Goal: Transaction & Acquisition: Book appointment/travel/reservation

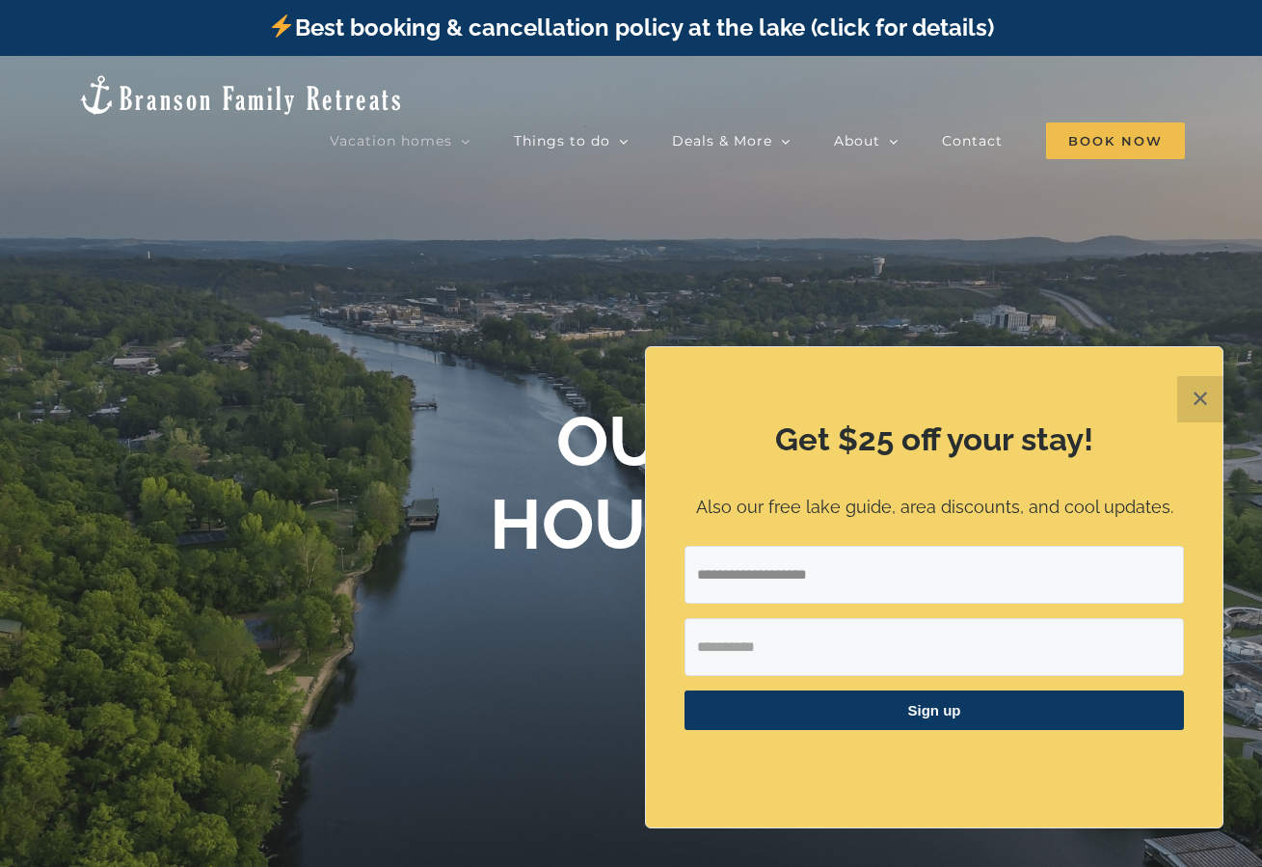
type input "**********"
type input "********"
click at [934, 711] on button "Sign up" at bounding box center [933, 710] width 499 height 40
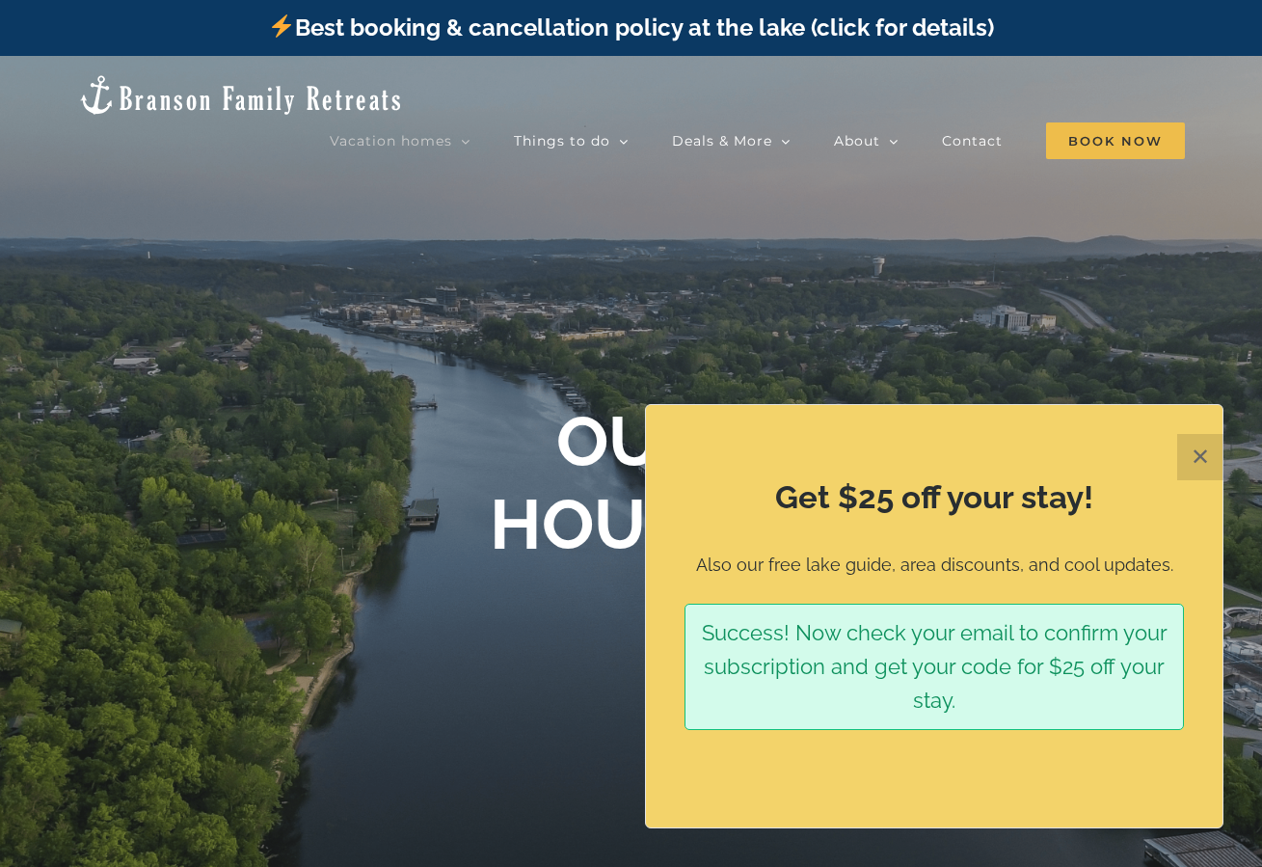
click at [1194, 458] on button "✕" at bounding box center [1200, 457] width 46 height 46
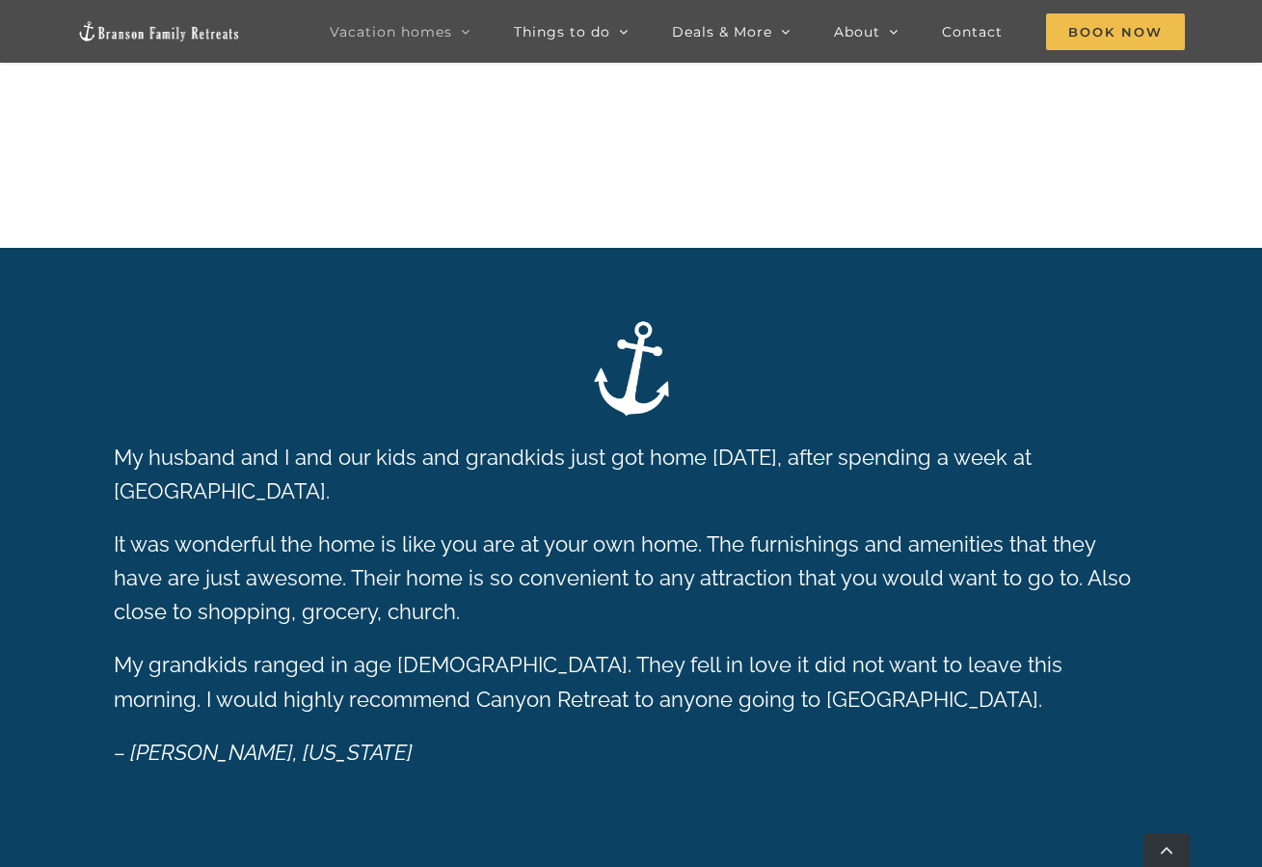
scroll to position [464, 0]
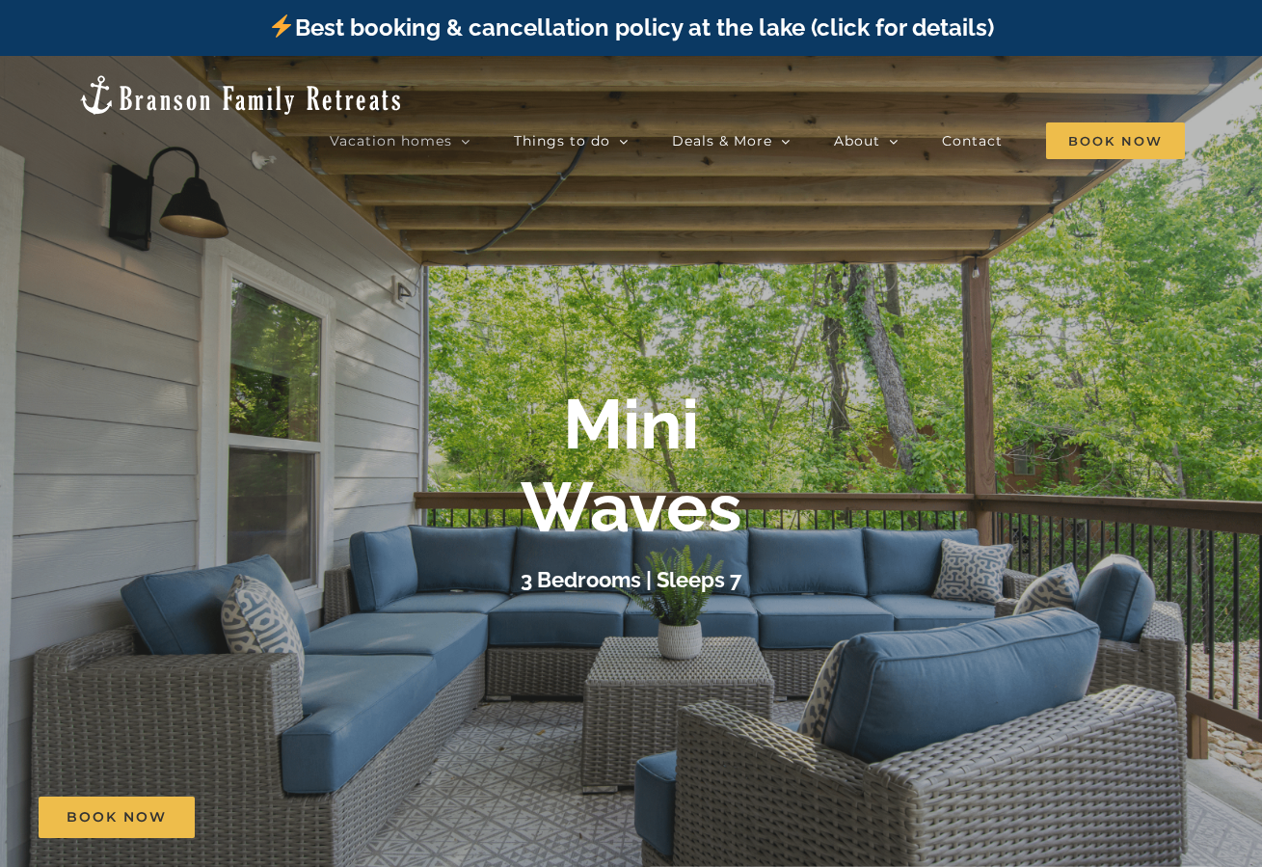
click at [599, 539] on b "Mini Waves" at bounding box center [632, 465] width 222 height 165
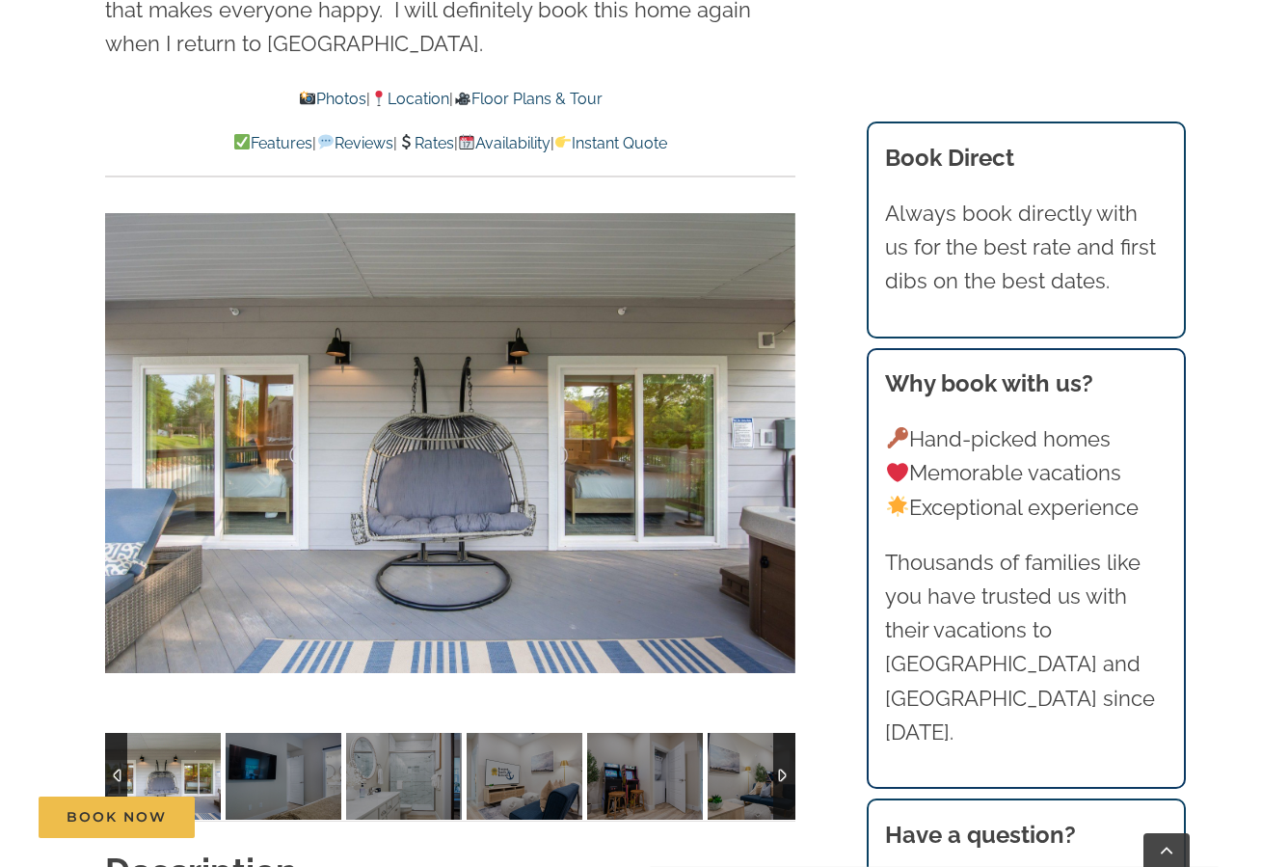
scroll to position [1326, 0]
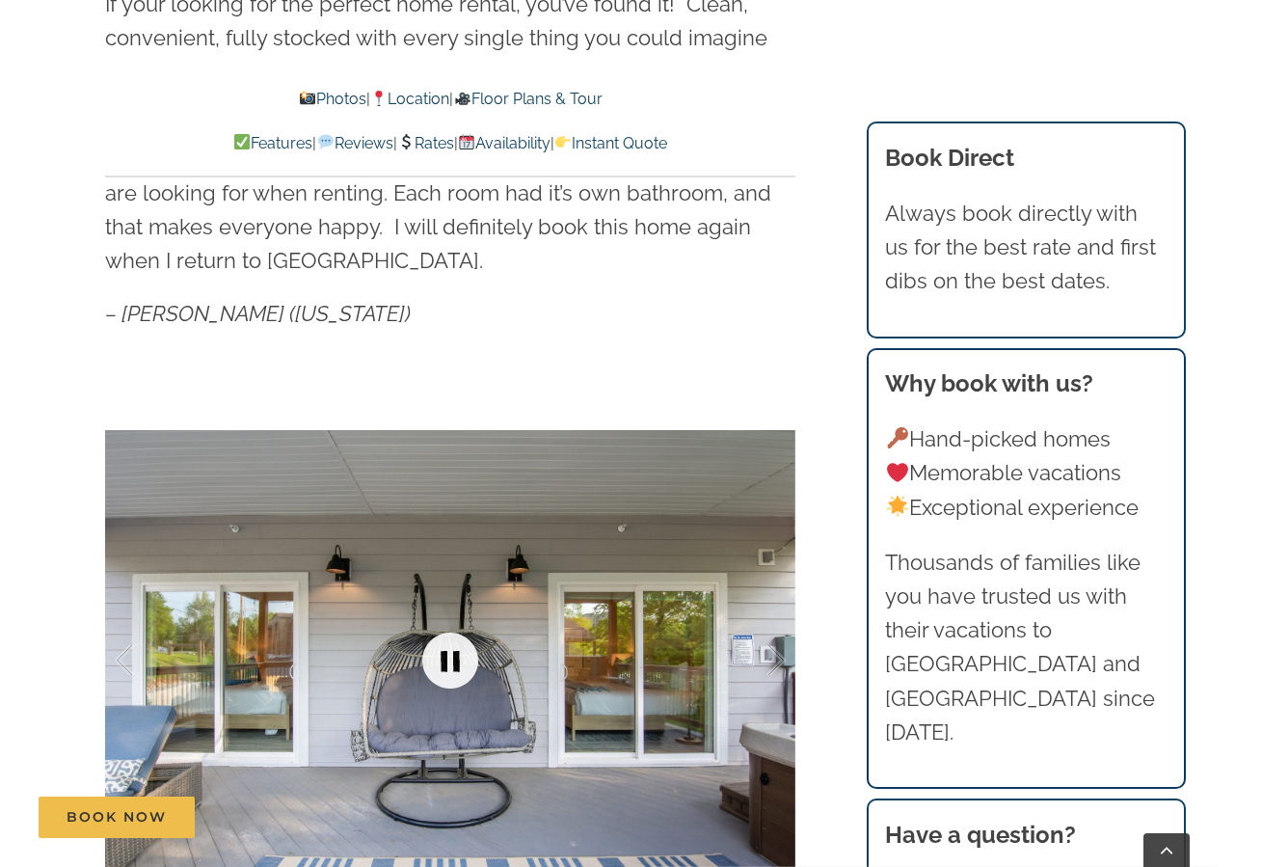
click at [440, 651] on link at bounding box center [450, 660] width 77 height 77
click at [452, 655] on link at bounding box center [450, 660] width 77 height 77
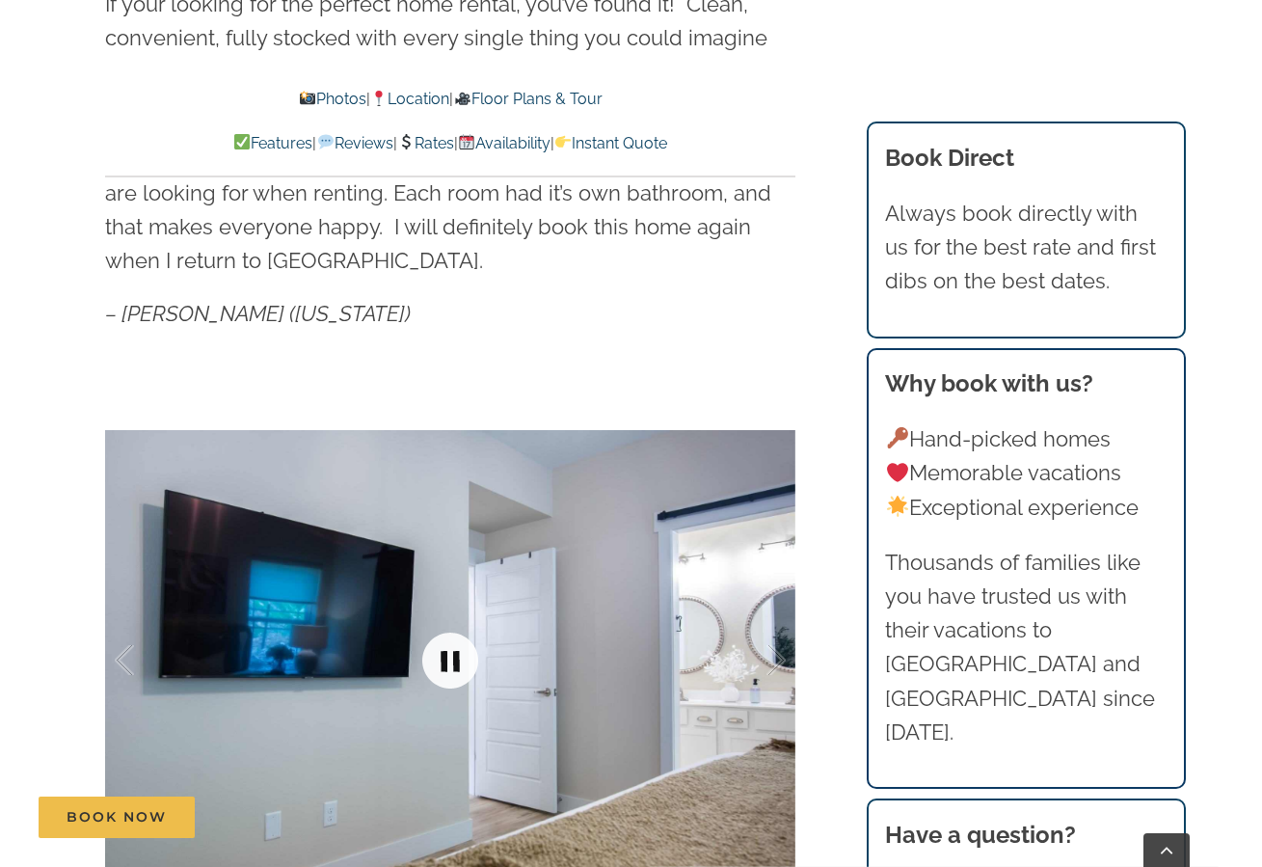
click at [457, 658] on link at bounding box center [450, 660] width 77 height 77
click at [444, 657] on link at bounding box center [450, 660] width 77 height 77
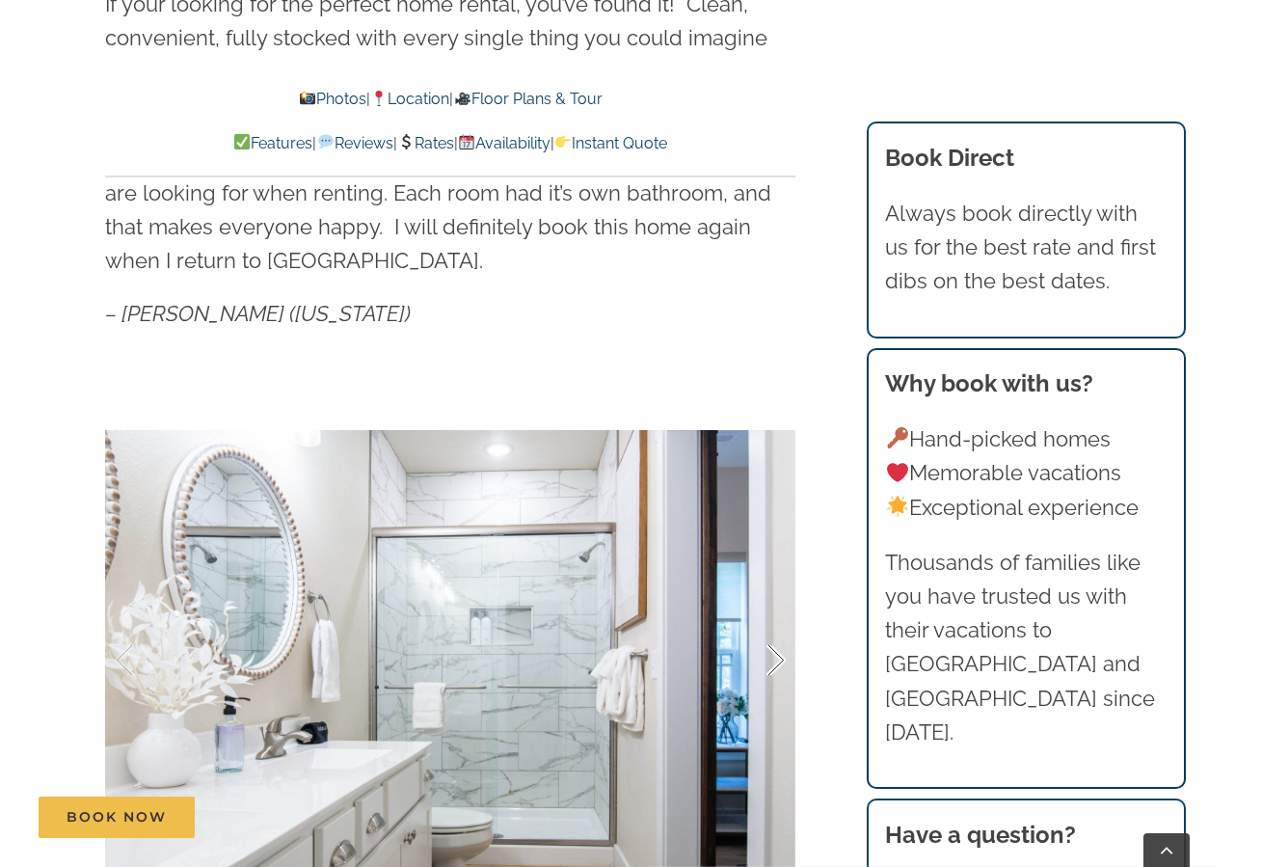
click at [765, 657] on div at bounding box center [756, 661] width 60 height 120
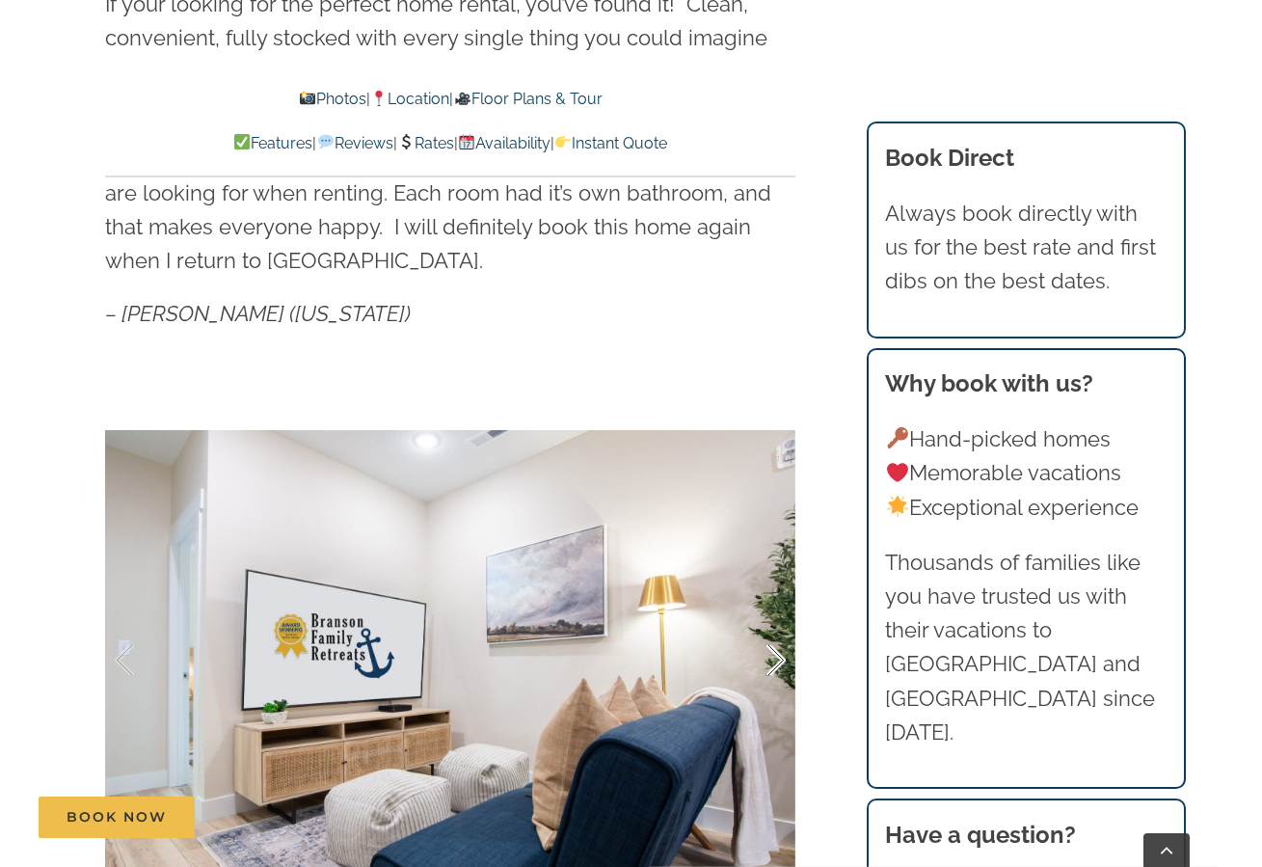
click at [765, 657] on div at bounding box center [756, 661] width 60 height 120
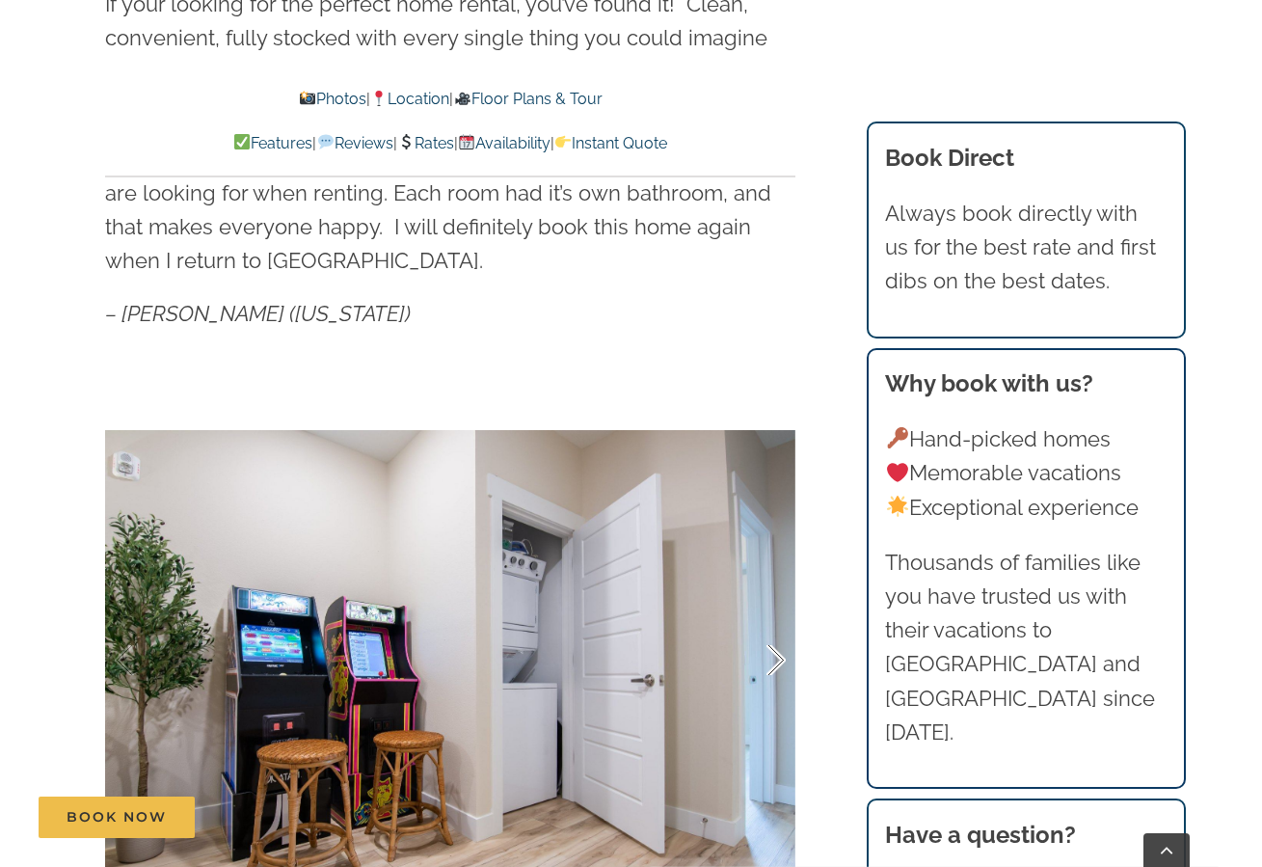
click at [765, 657] on div at bounding box center [756, 661] width 60 height 120
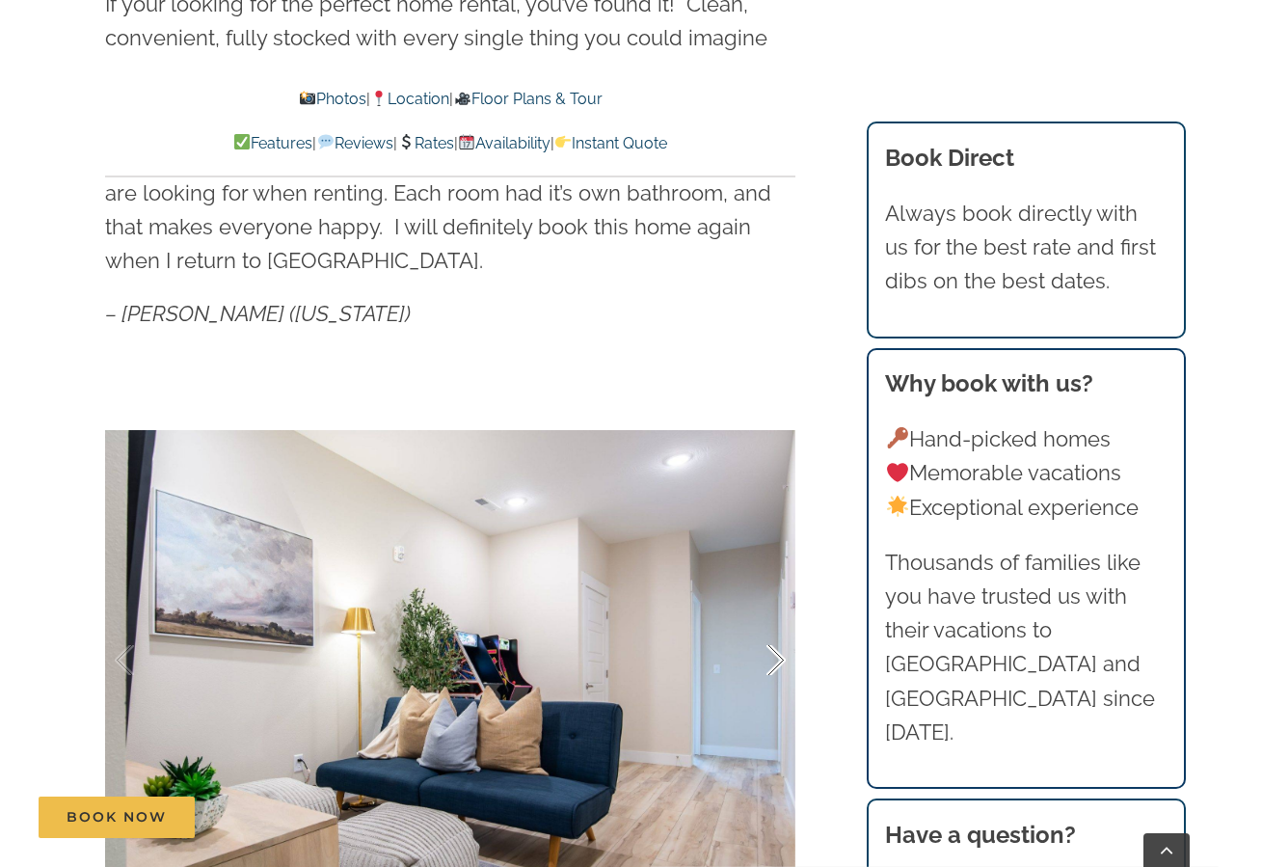
click at [765, 657] on div at bounding box center [756, 661] width 60 height 120
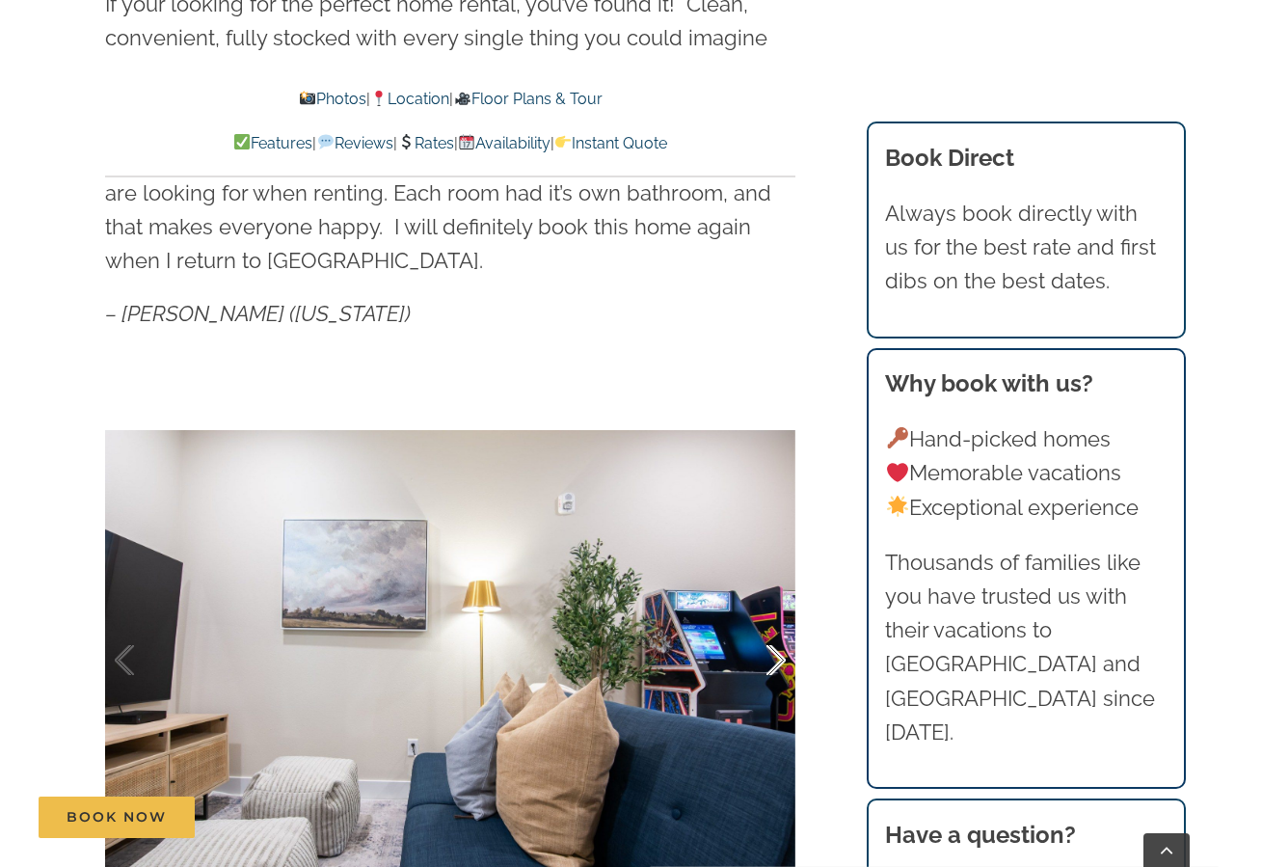
click at [765, 657] on div at bounding box center [756, 661] width 60 height 120
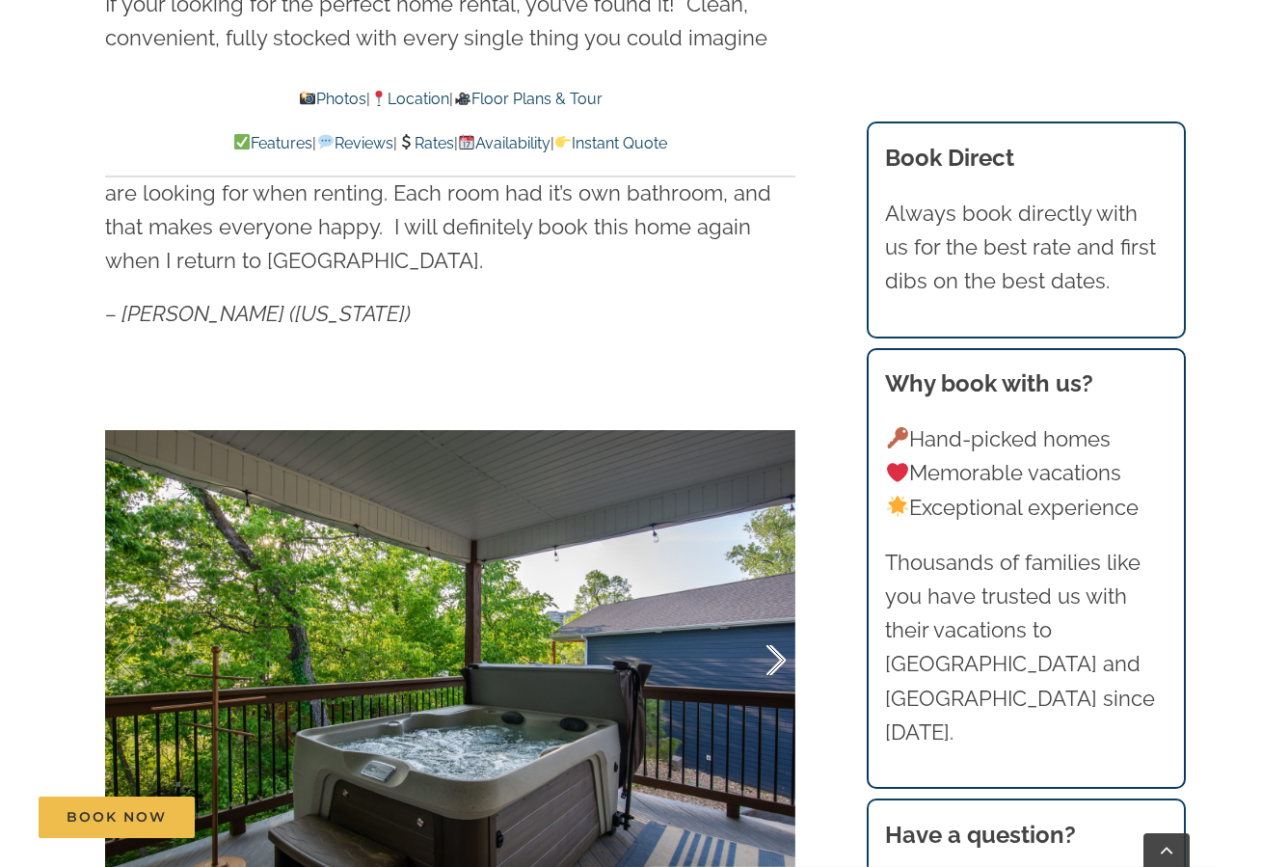
click at [765, 657] on div at bounding box center [756, 661] width 60 height 120
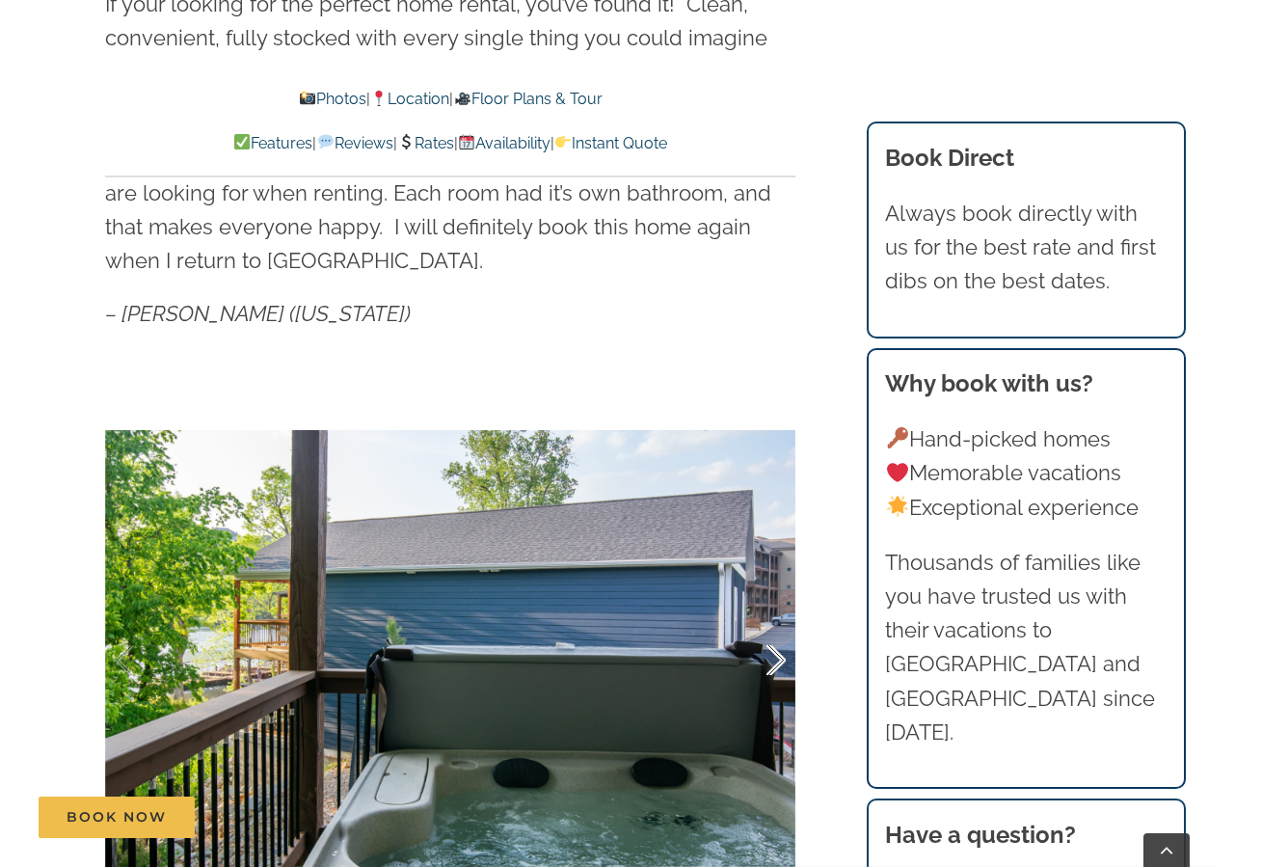
click at [765, 657] on div at bounding box center [756, 661] width 60 height 120
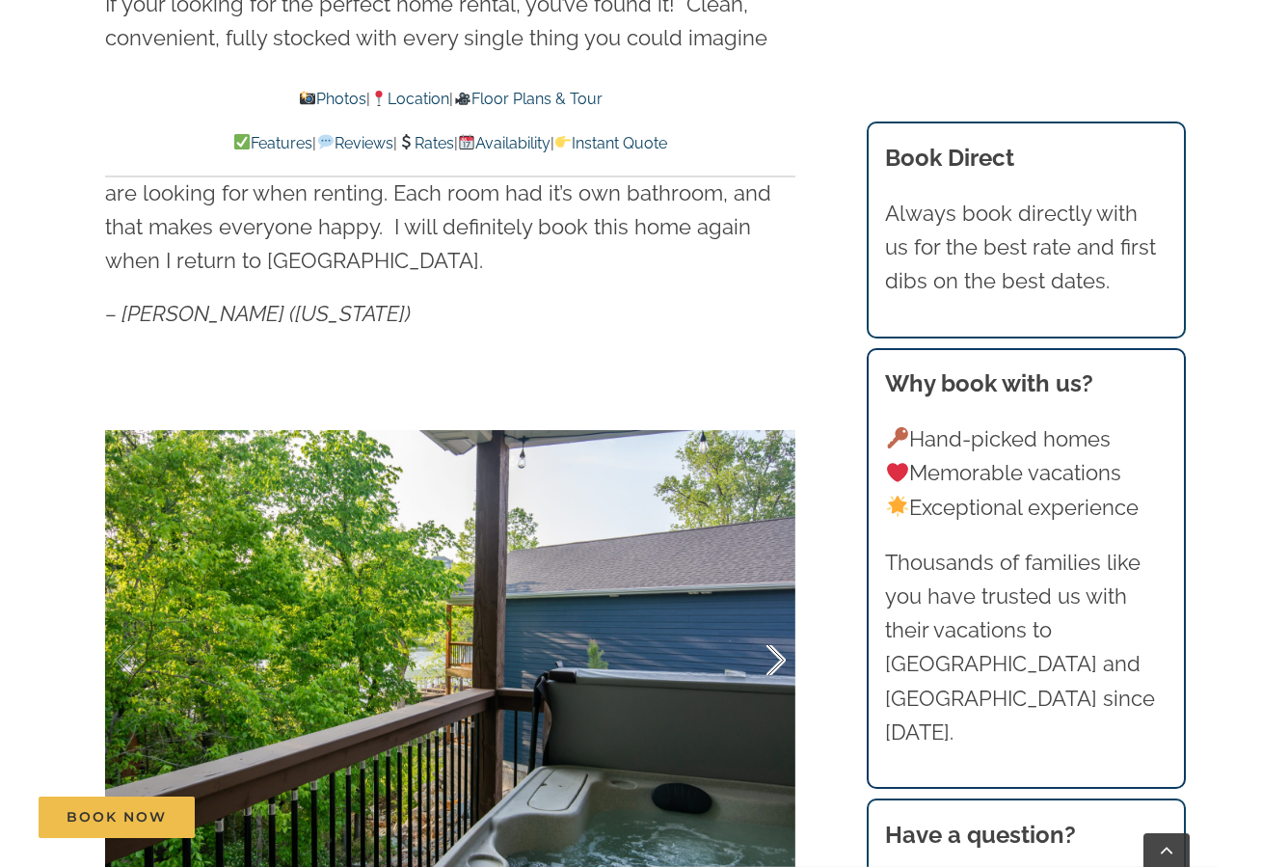
click at [765, 657] on div at bounding box center [756, 661] width 60 height 120
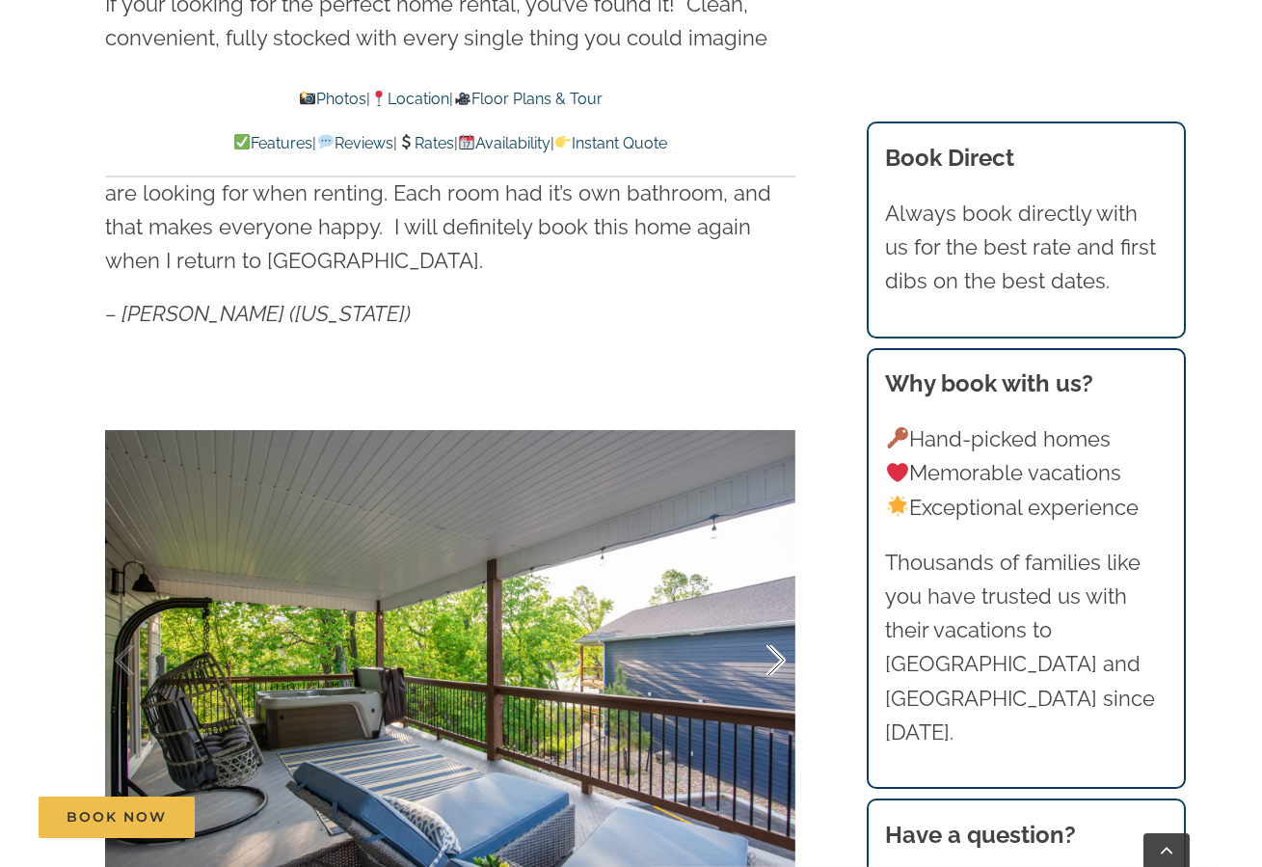
click at [765, 657] on div at bounding box center [756, 661] width 60 height 120
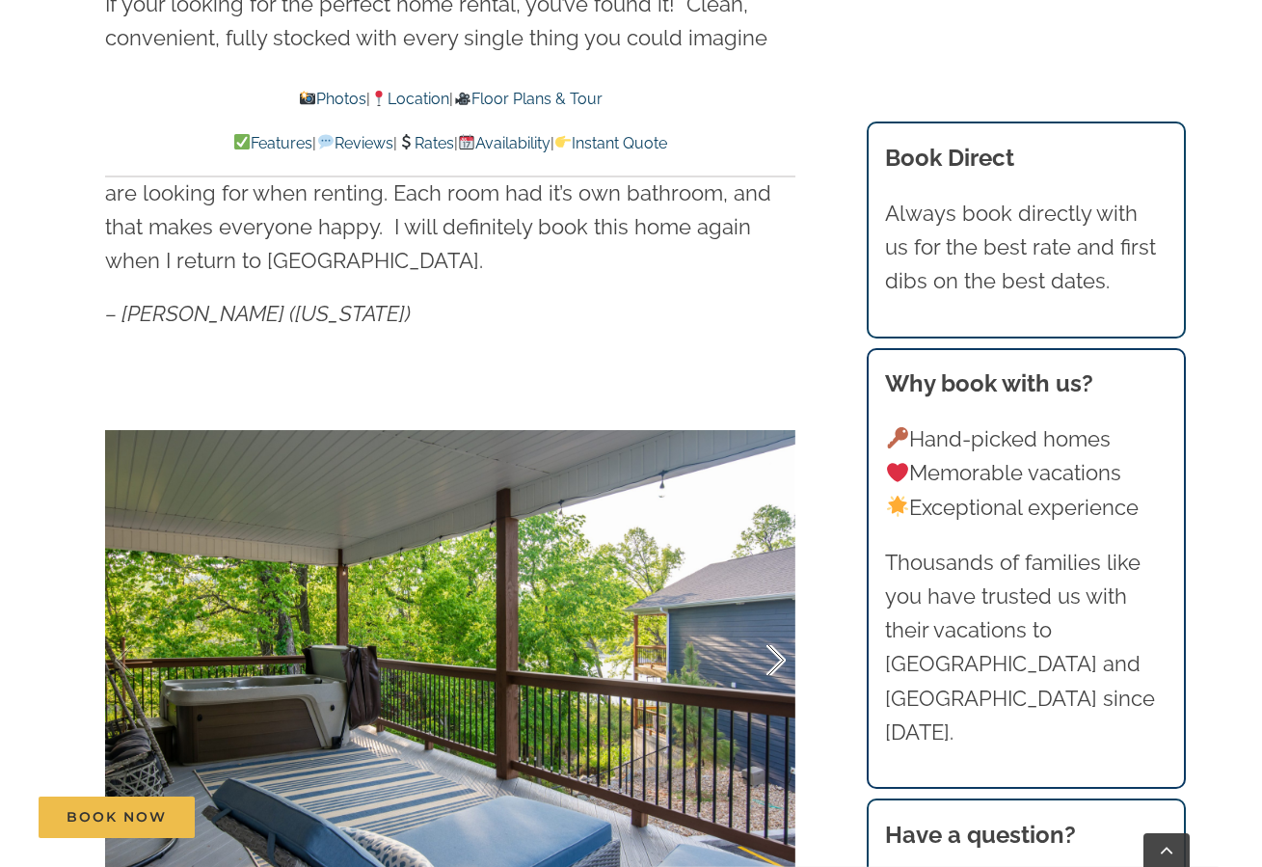
click at [765, 657] on div at bounding box center [756, 661] width 60 height 120
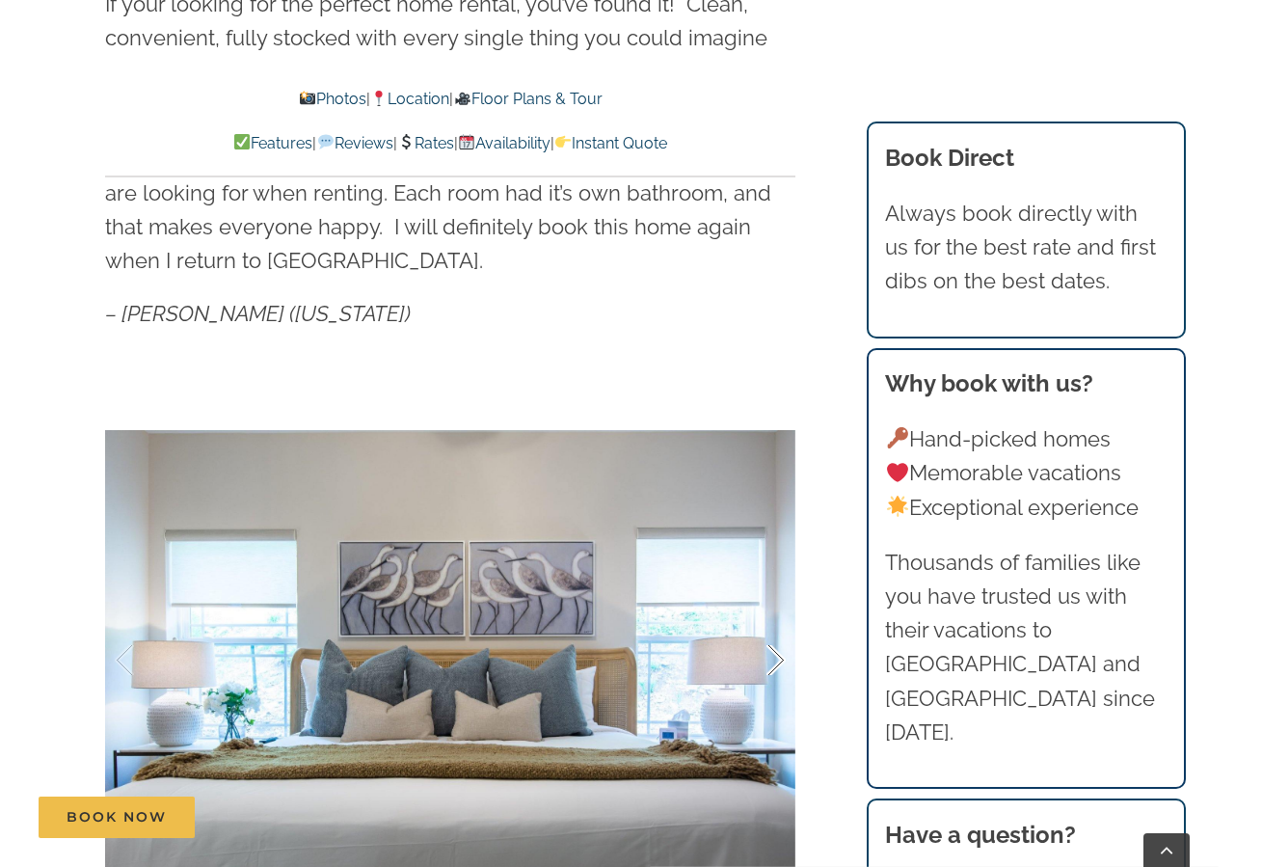
click at [765, 657] on div at bounding box center [756, 661] width 60 height 120
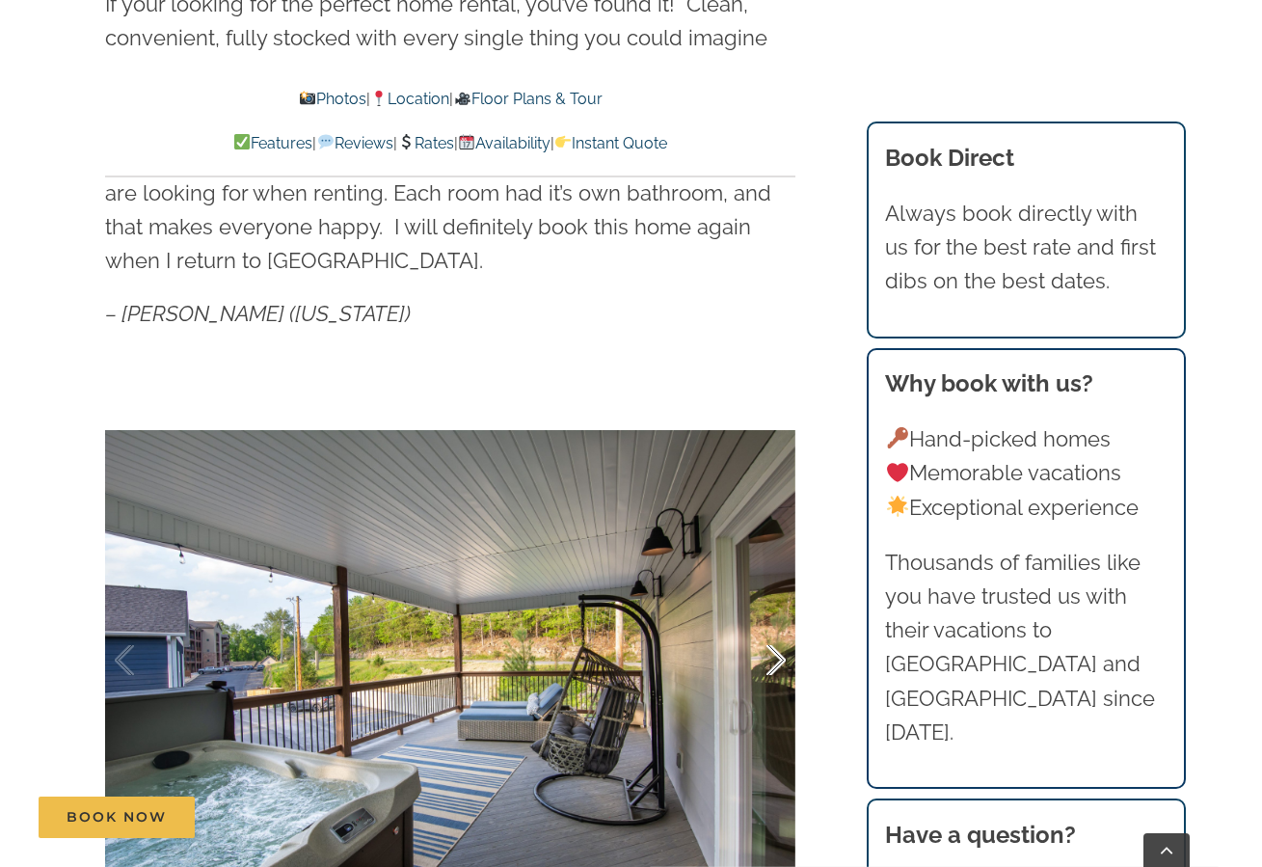
click at [765, 657] on div at bounding box center [756, 661] width 60 height 120
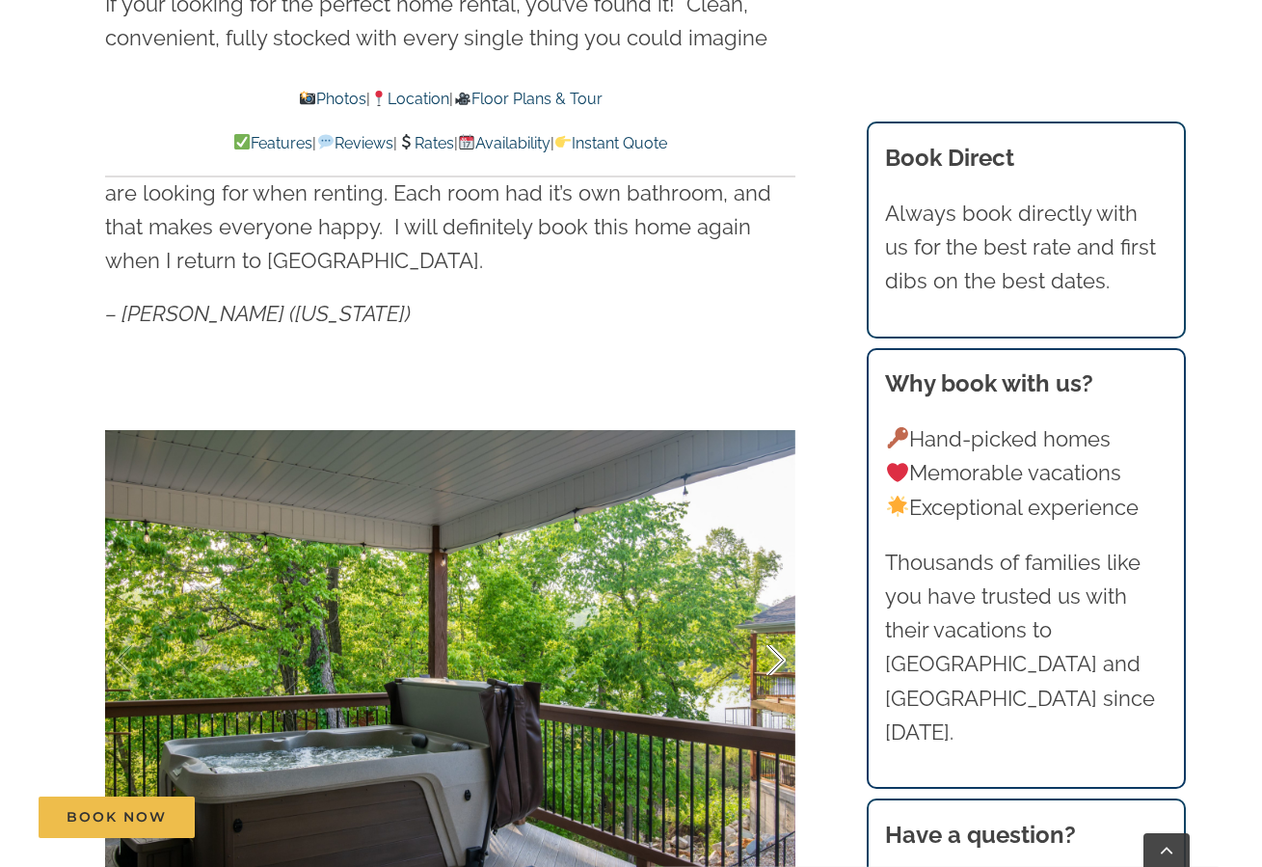
click at [765, 657] on div at bounding box center [756, 661] width 60 height 120
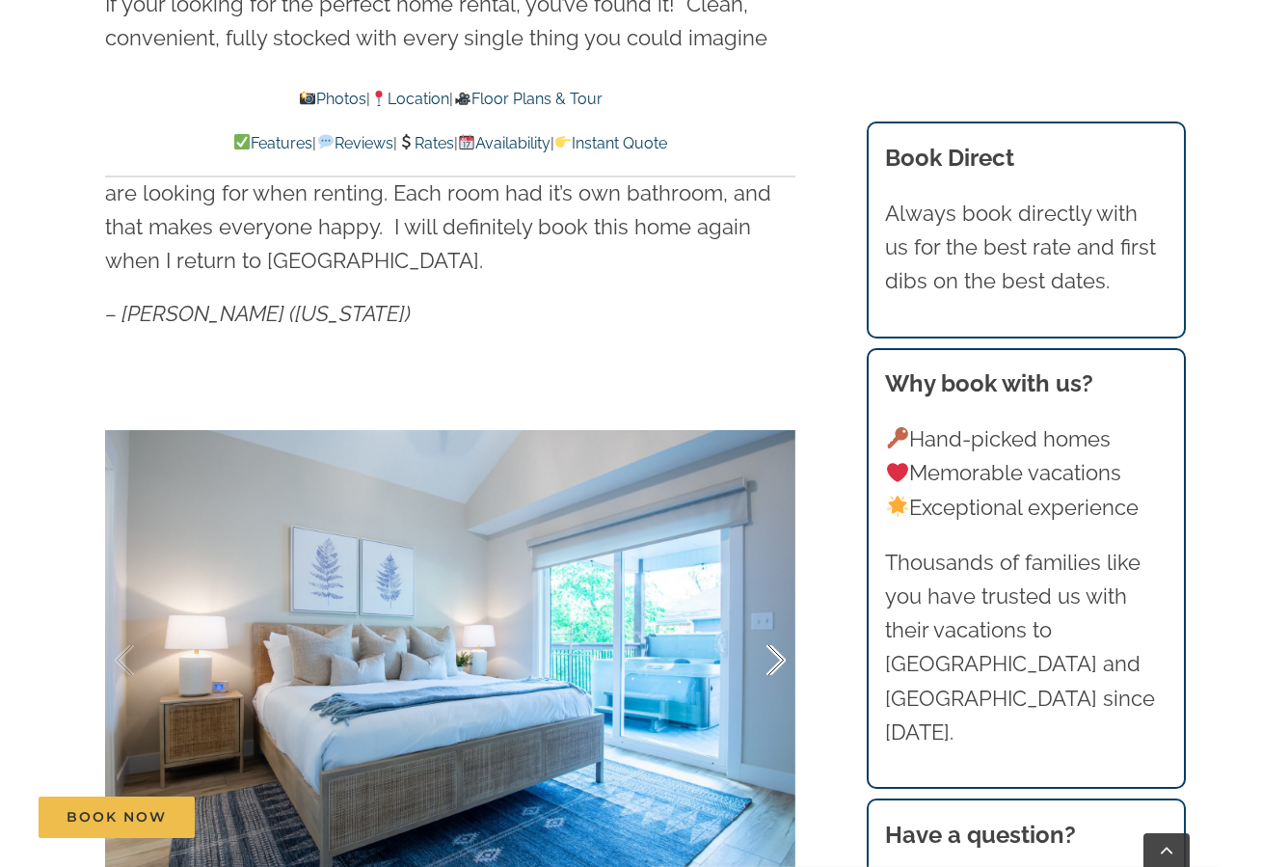
click at [765, 657] on div at bounding box center [756, 661] width 60 height 120
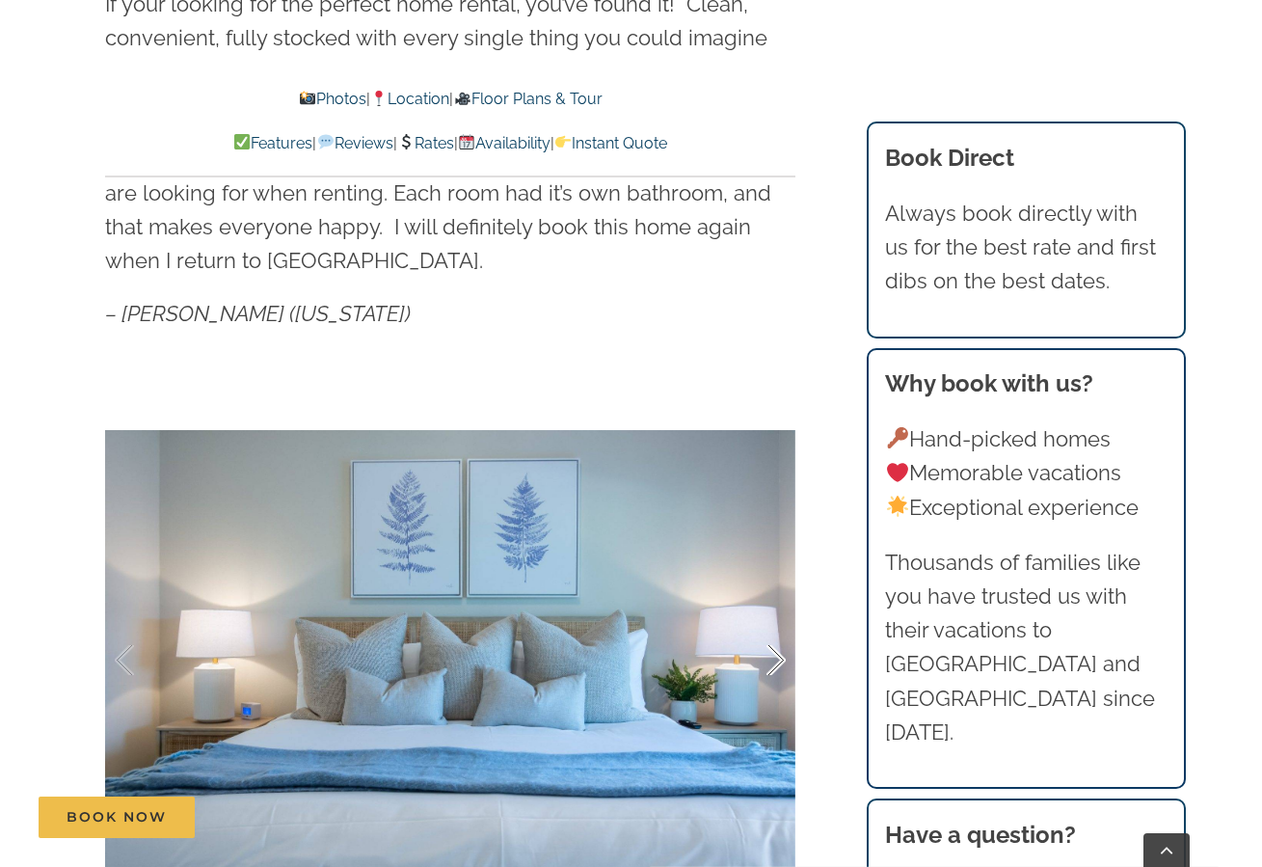
click at [765, 657] on div at bounding box center [756, 661] width 60 height 120
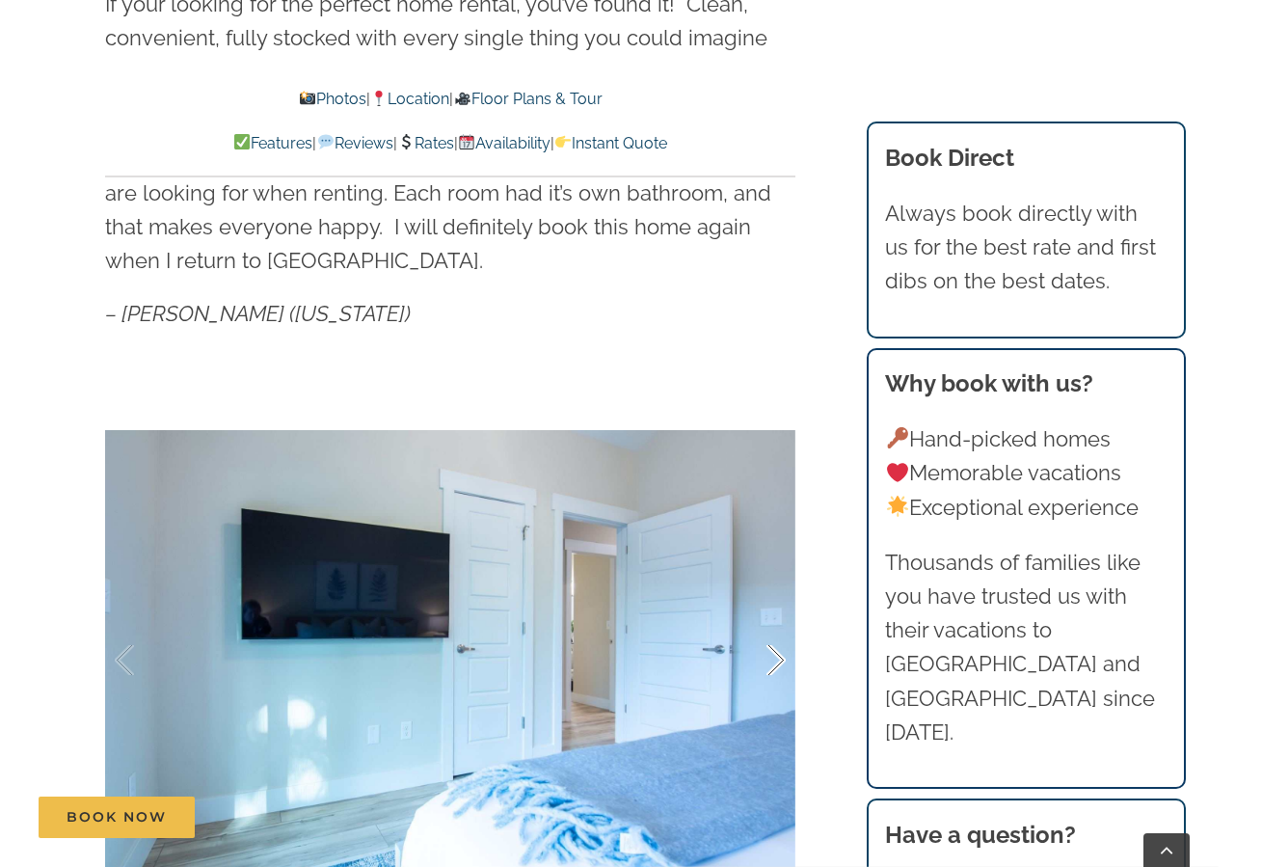
click at [765, 657] on div at bounding box center [756, 661] width 60 height 120
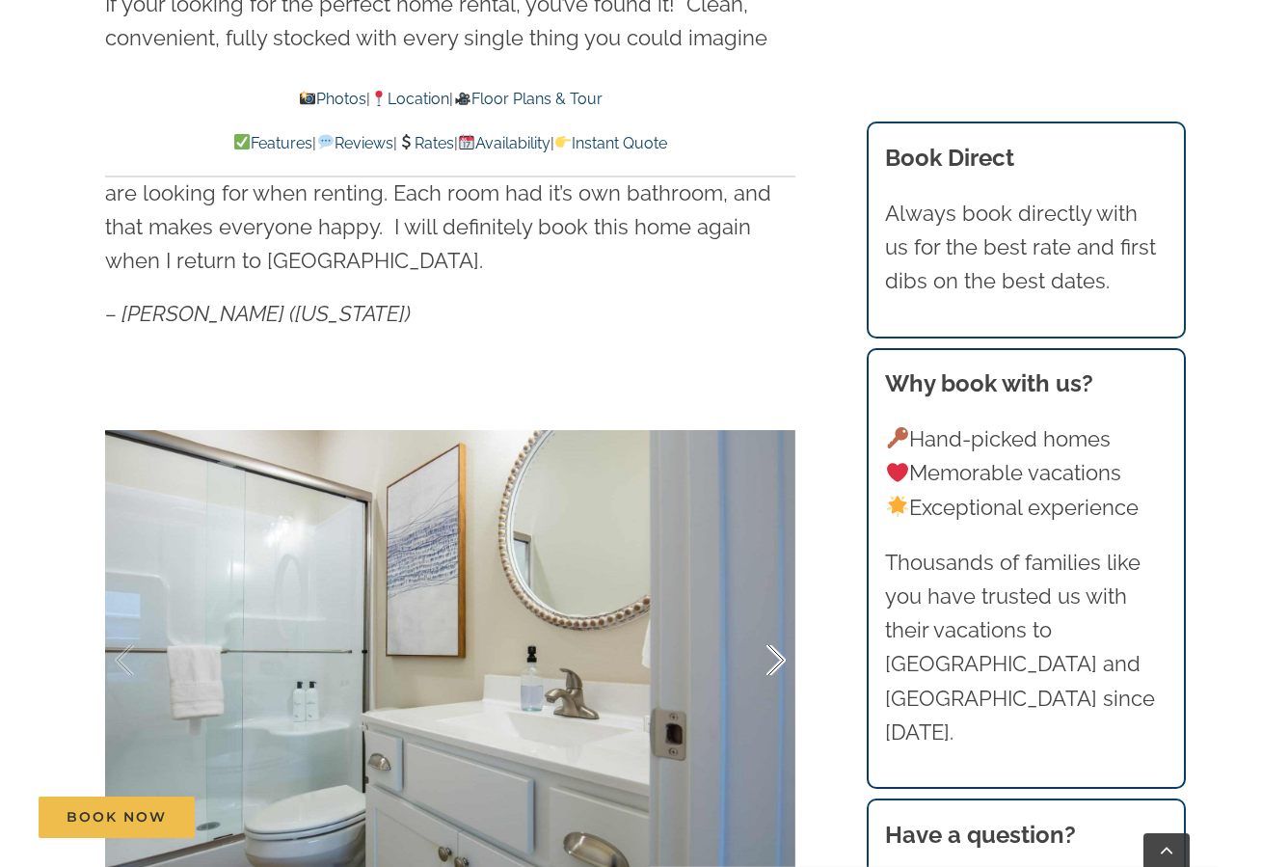
click at [765, 657] on div at bounding box center [756, 661] width 60 height 120
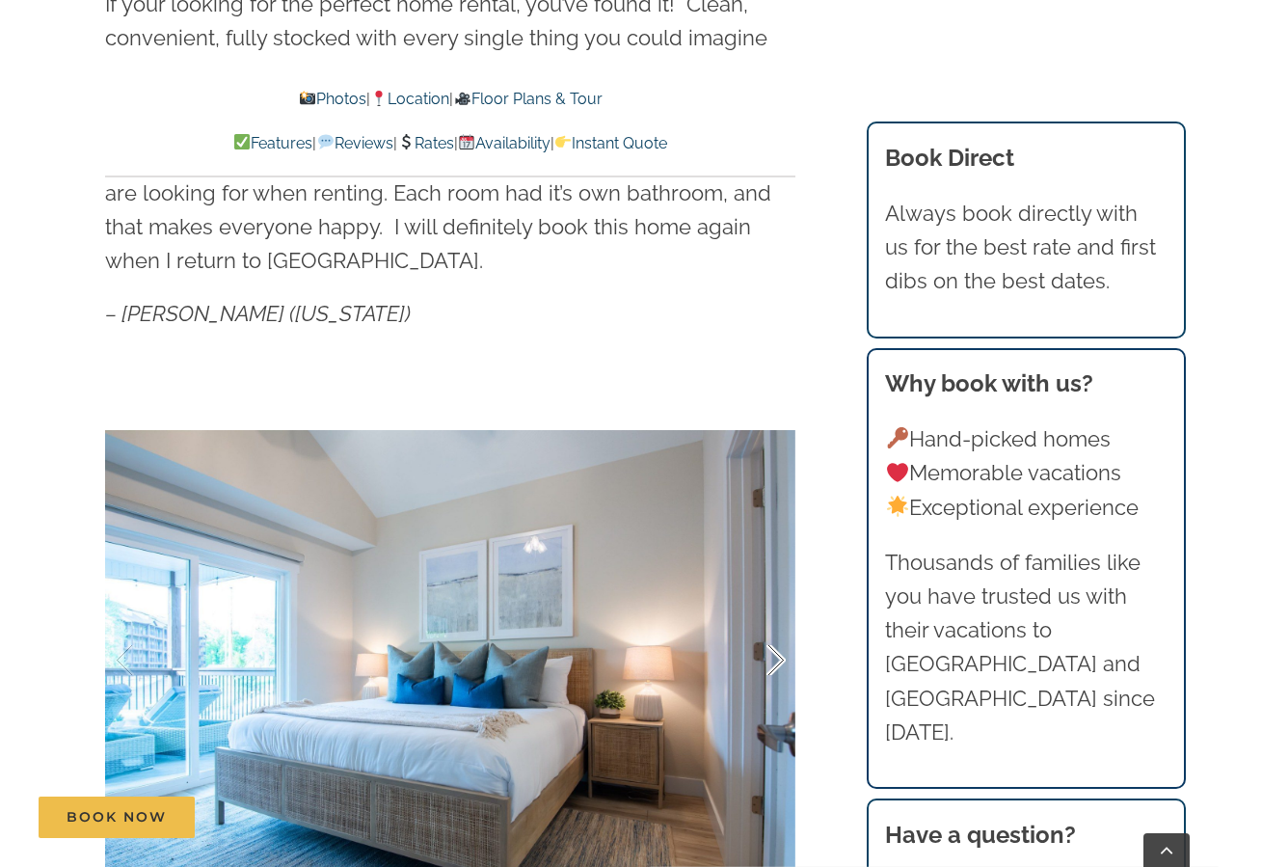
click at [765, 657] on div at bounding box center [756, 661] width 60 height 120
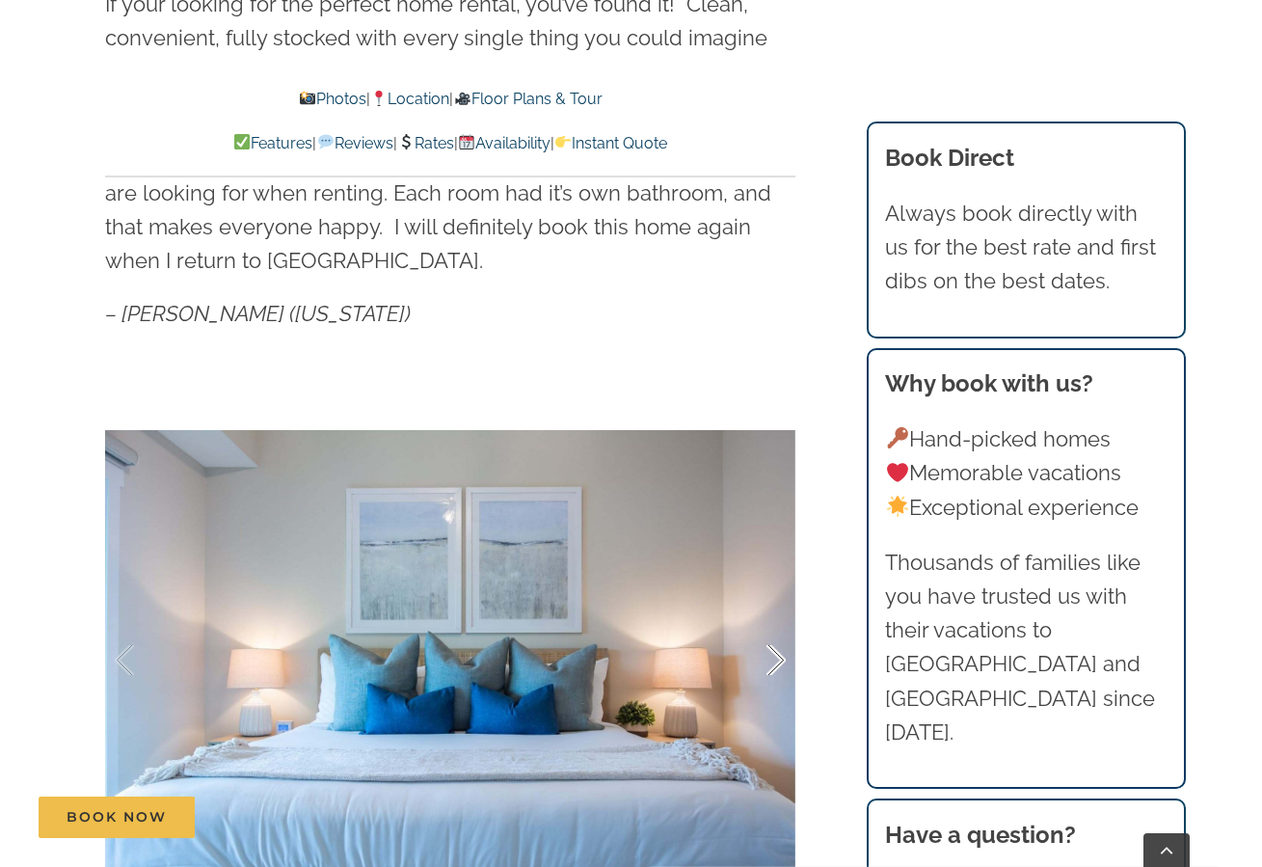
click at [765, 657] on div at bounding box center [756, 661] width 60 height 120
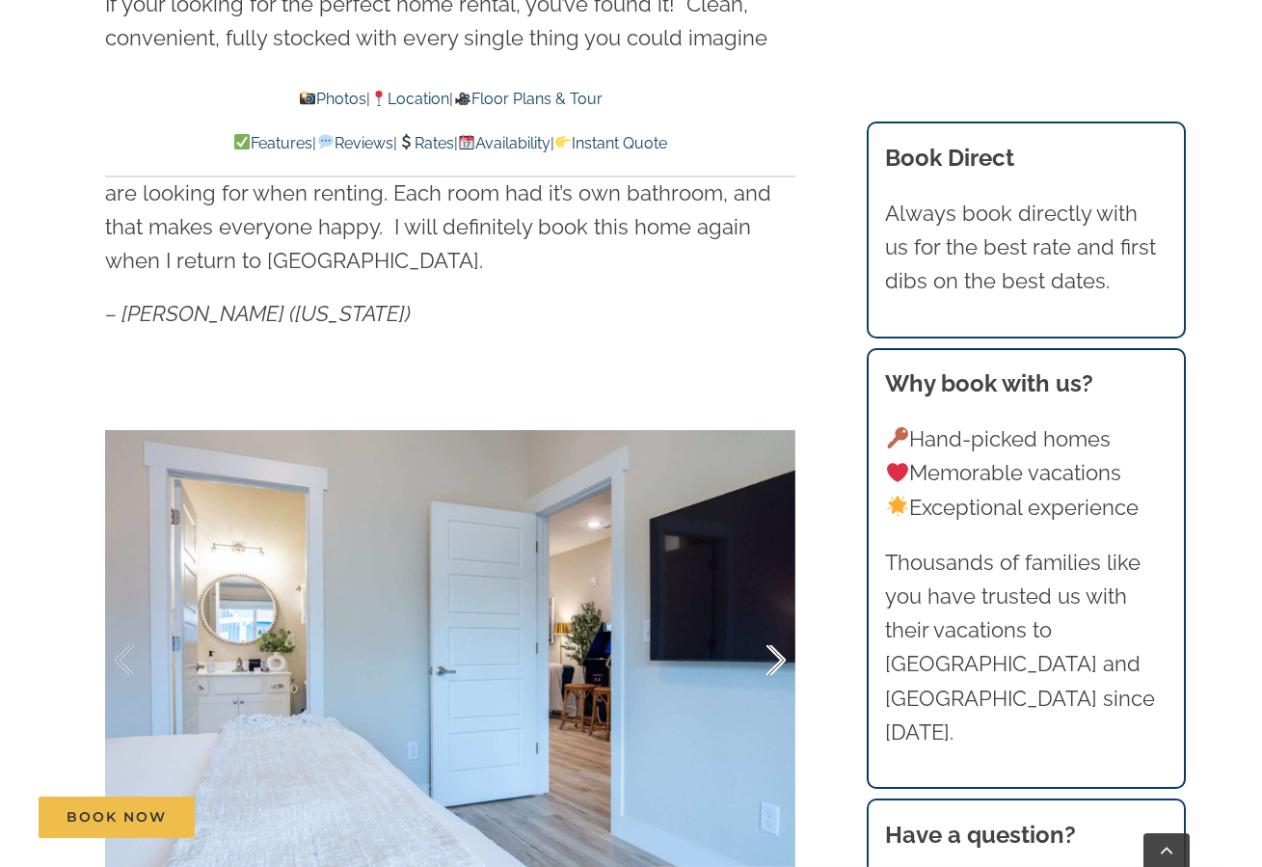
click at [765, 657] on div at bounding box center [756, 661] width 60 height 120
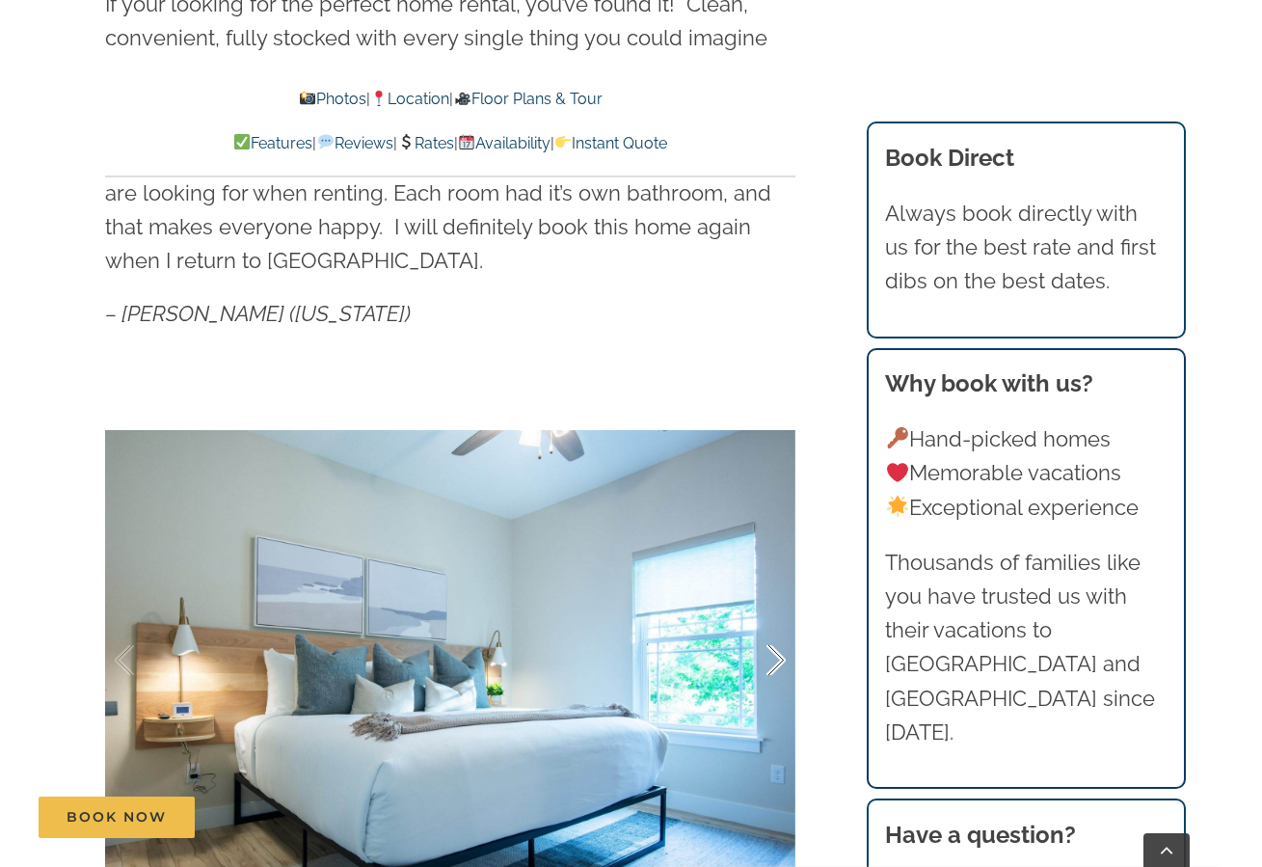
click at [765, 657] on div at bounding box center [756, 661] width 60 height 120
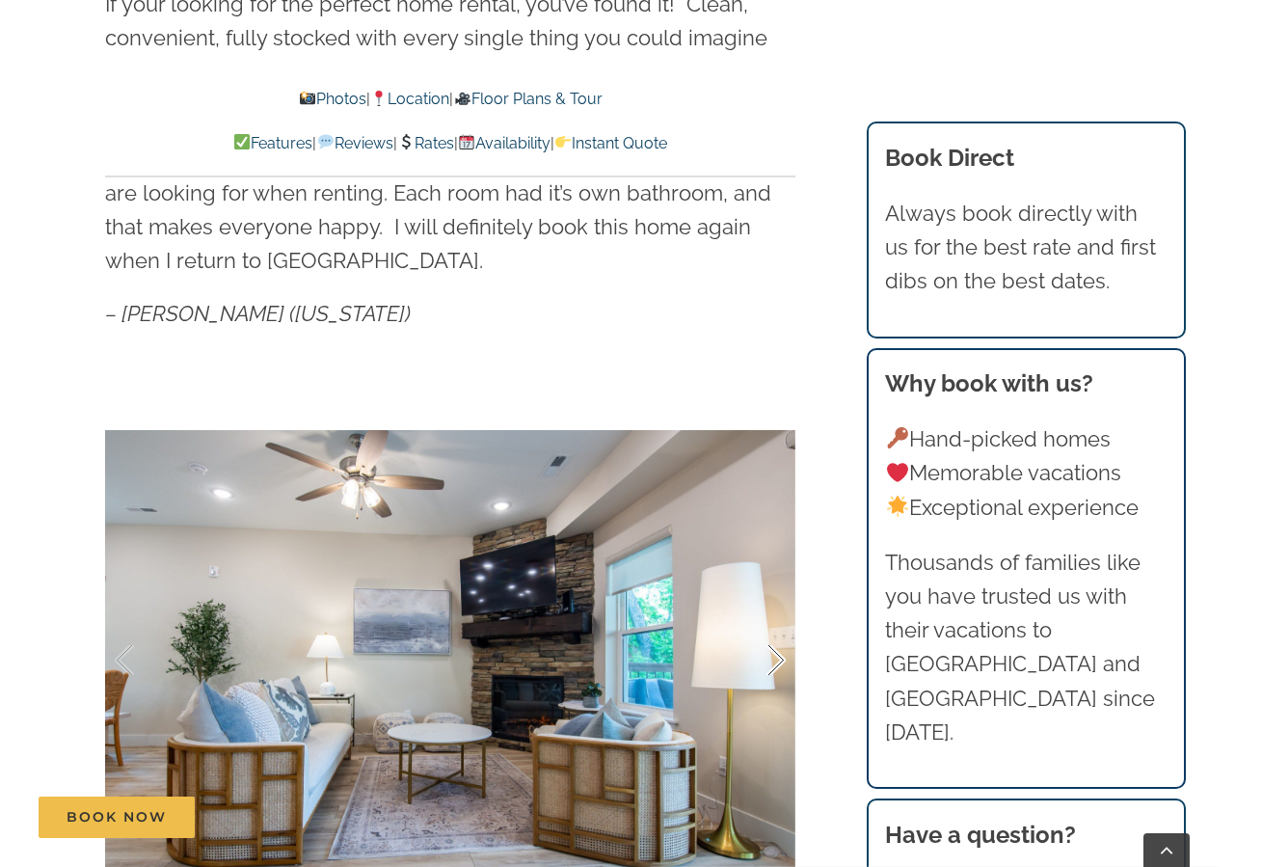
click at [765, 657] on div at bounding box center [756, 661] width 60 height 120
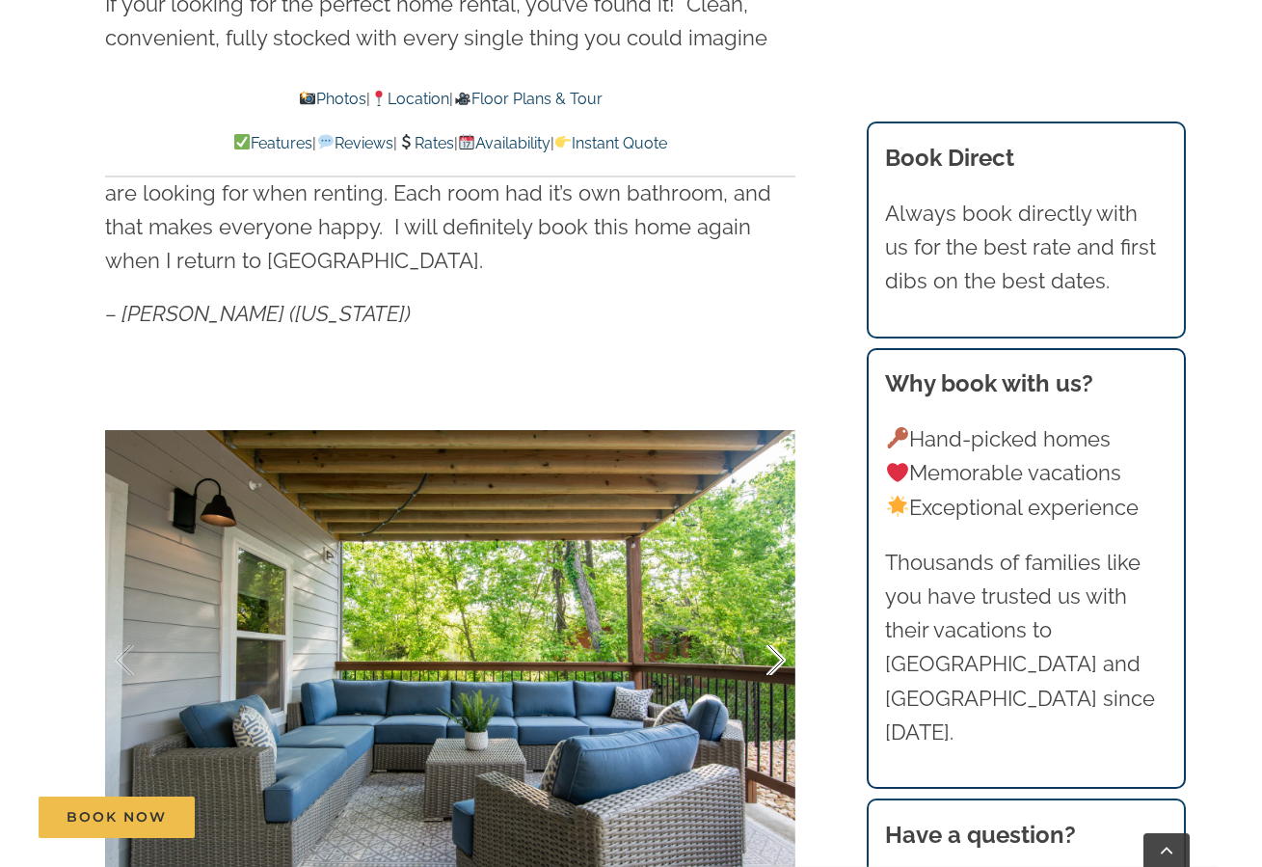
click at [765, 657] on div at bounding box center [756, 661] width 60 height 120
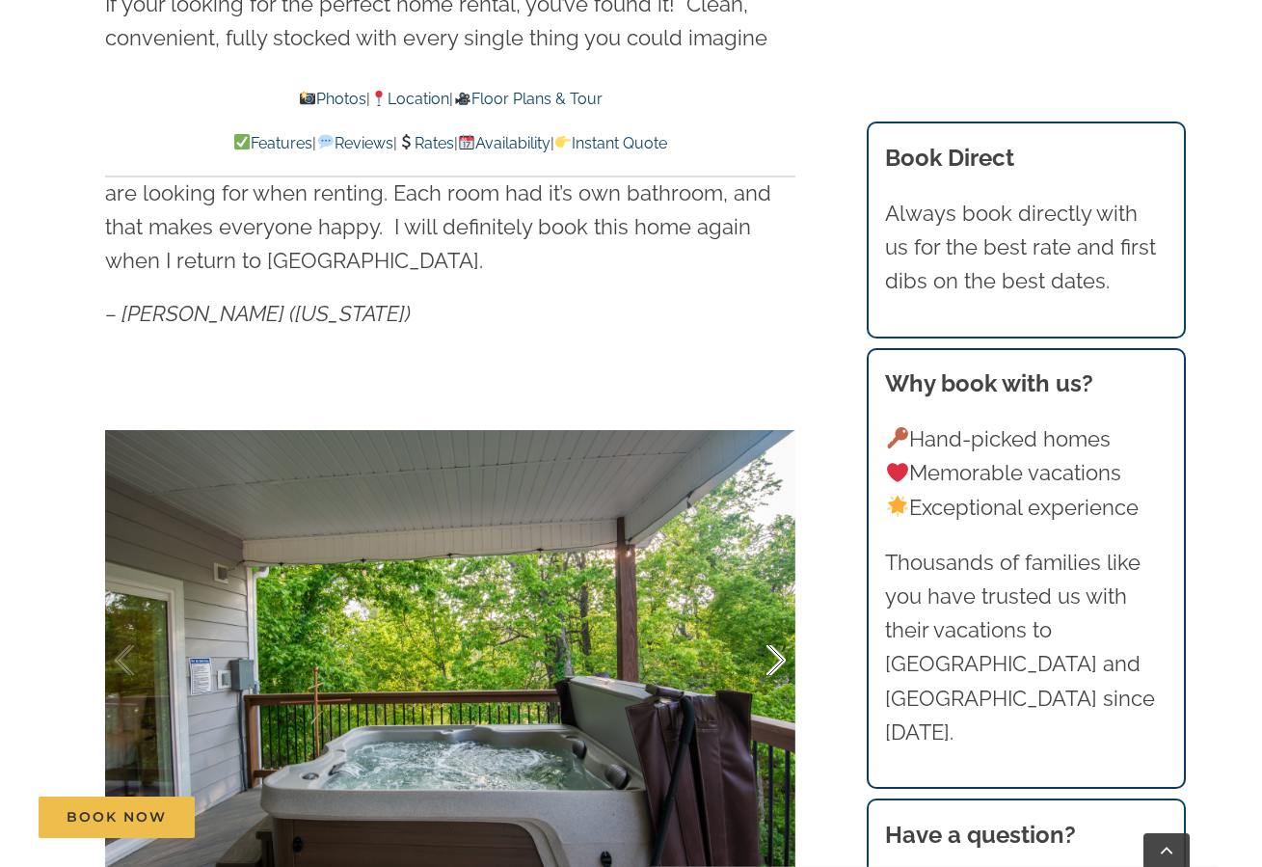
click at [765, 657] on div at bounding box center [756, 661] width 60 height 120
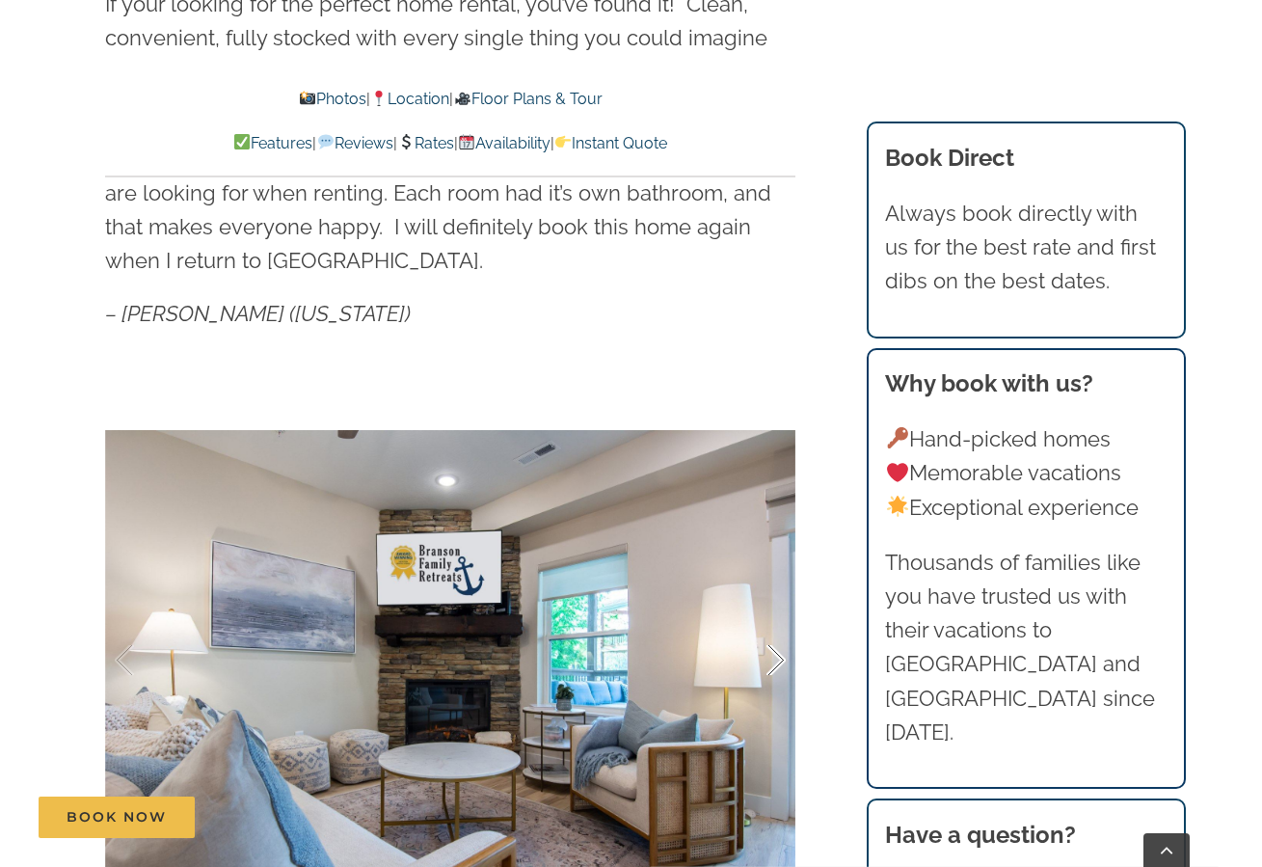
click at [765, 657] on div at bounding box center [756, 661] width 60 height 120
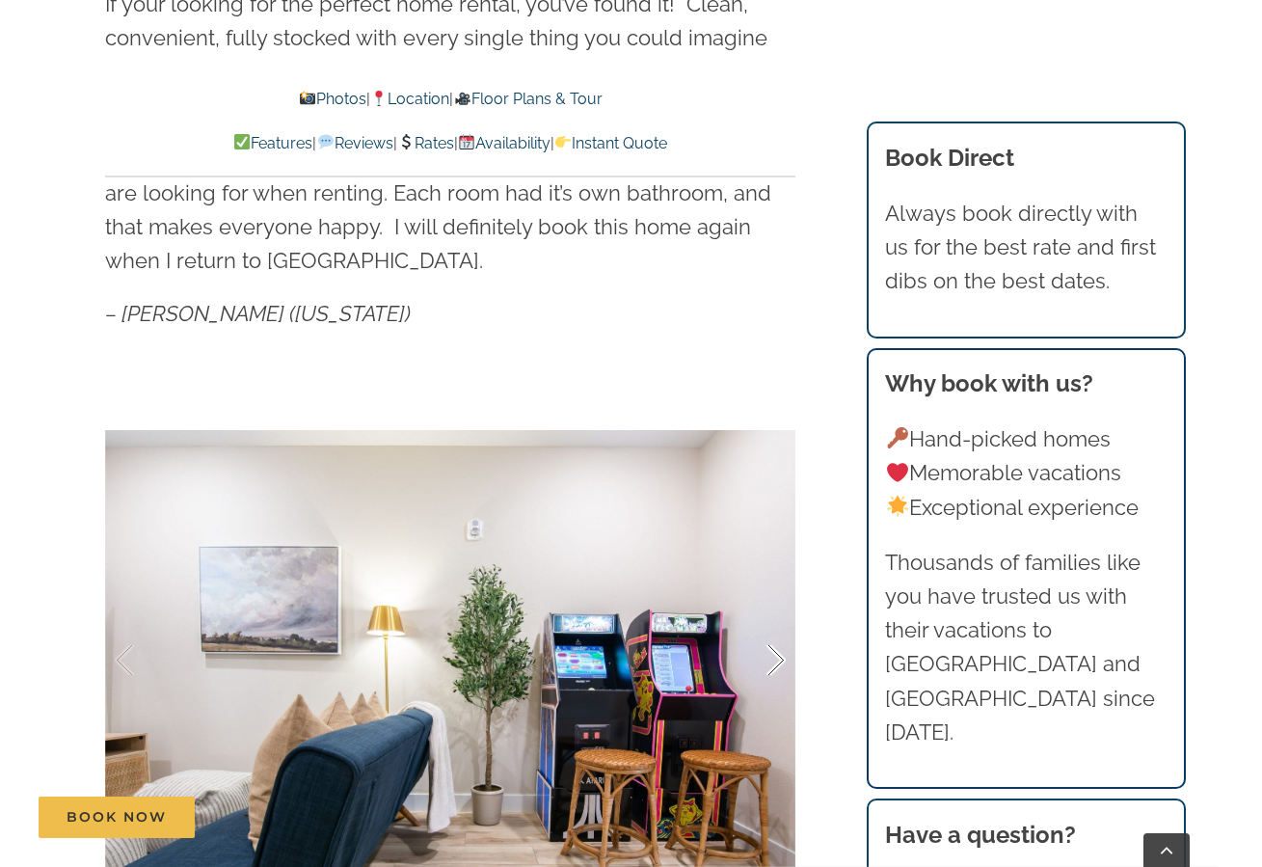
click at [765, 657] on div at bounding box center [756, 661] width 60 height 120
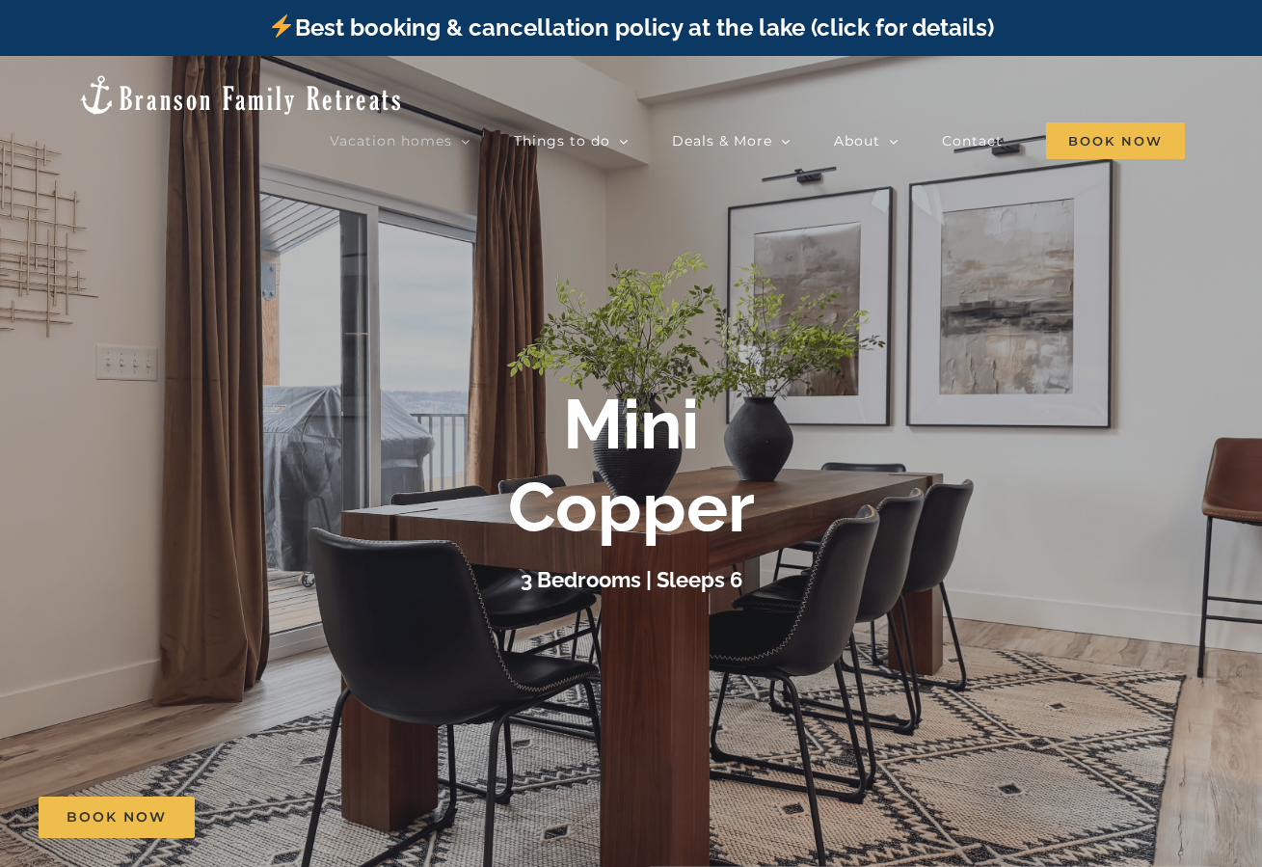
click at [1113, 524] on div "Mini Copper 3 Bedrooms | Sleeps 6" at bounding box center [631, 490] width 1262 height 214
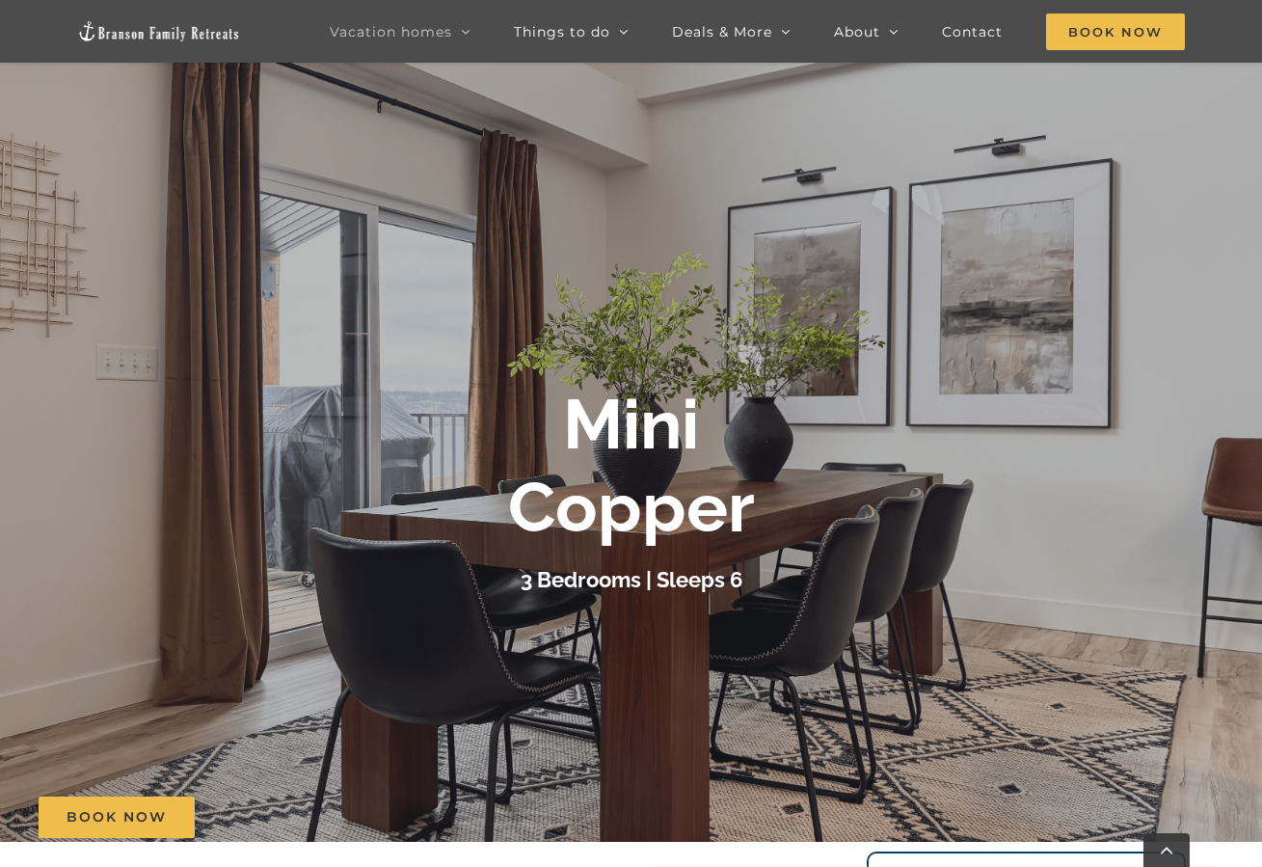
scroll to position [1633, 0]
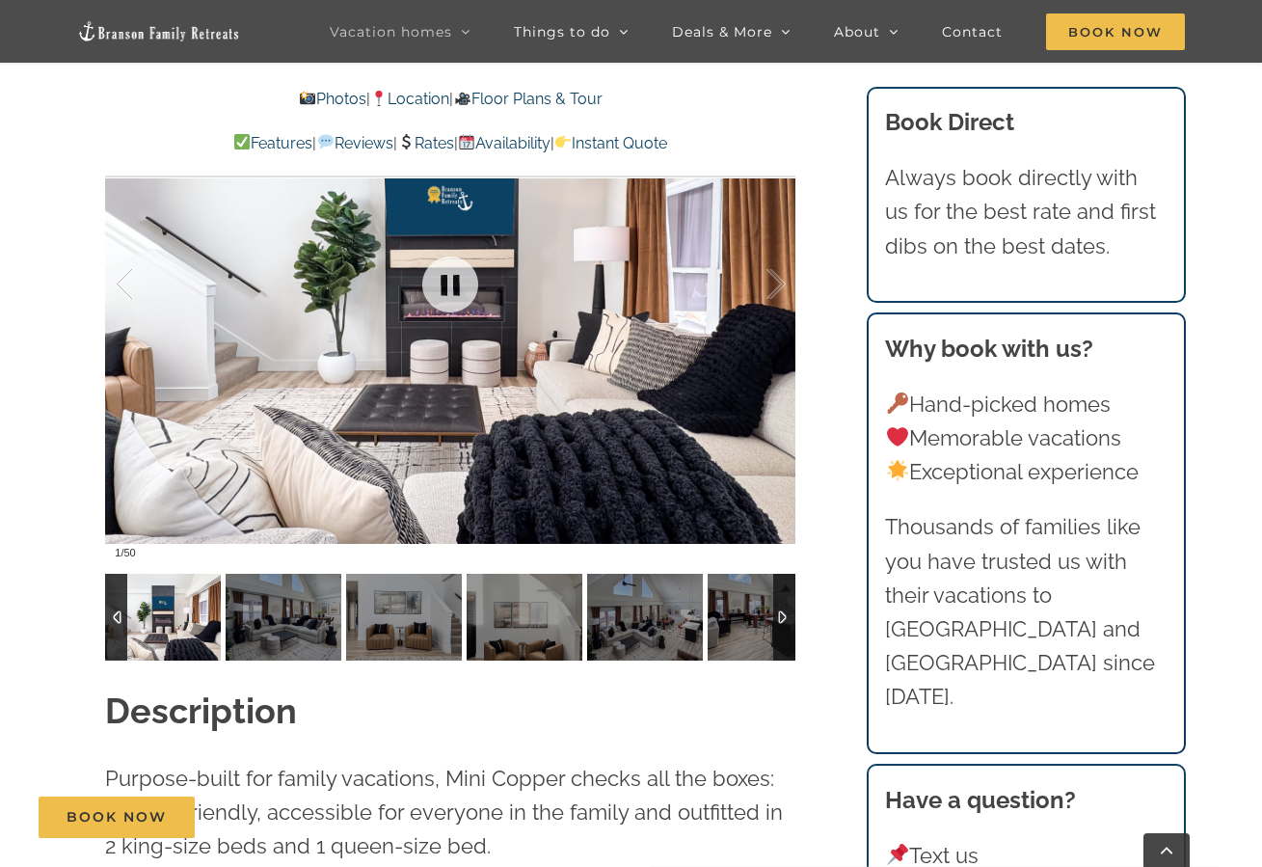
click at [551, 409] on div at bounding box center [450, 284] width 690 height 567
click at [775, 292] on div at bounding box center [756, 285] width 60 height 120
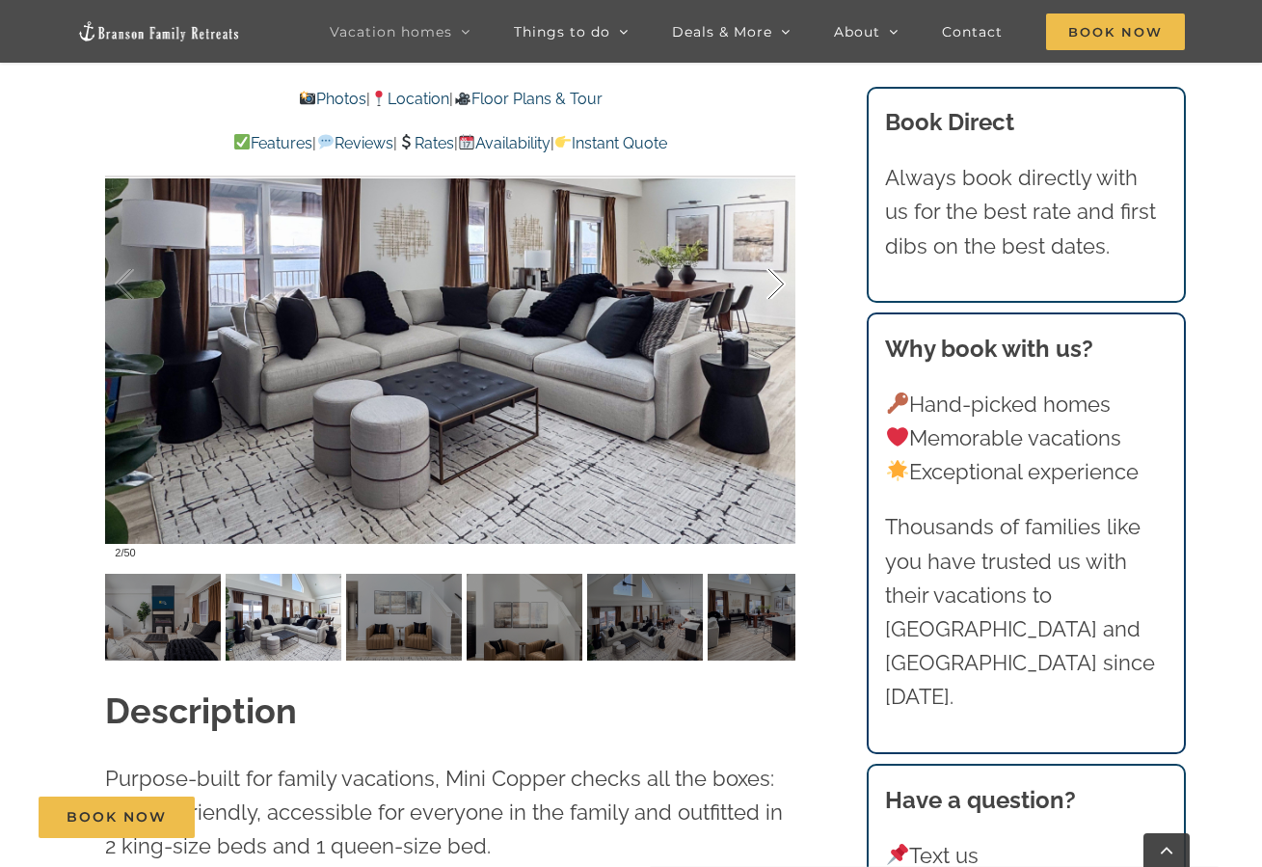
click at [775, 292] on div at bounding box center [756, 285] width 60 height 120
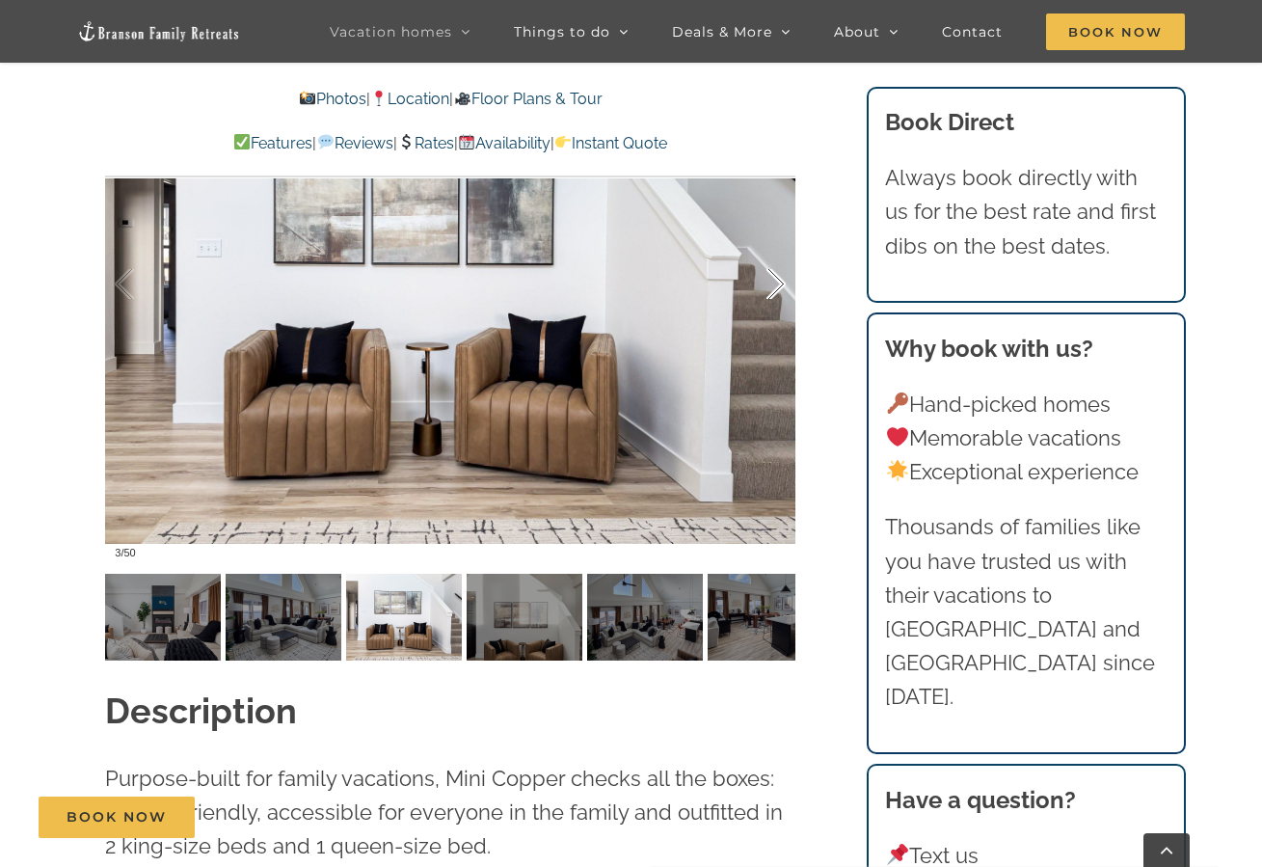
click at [775, 292] on div at bounding box center [756, 285] width 60 height 120
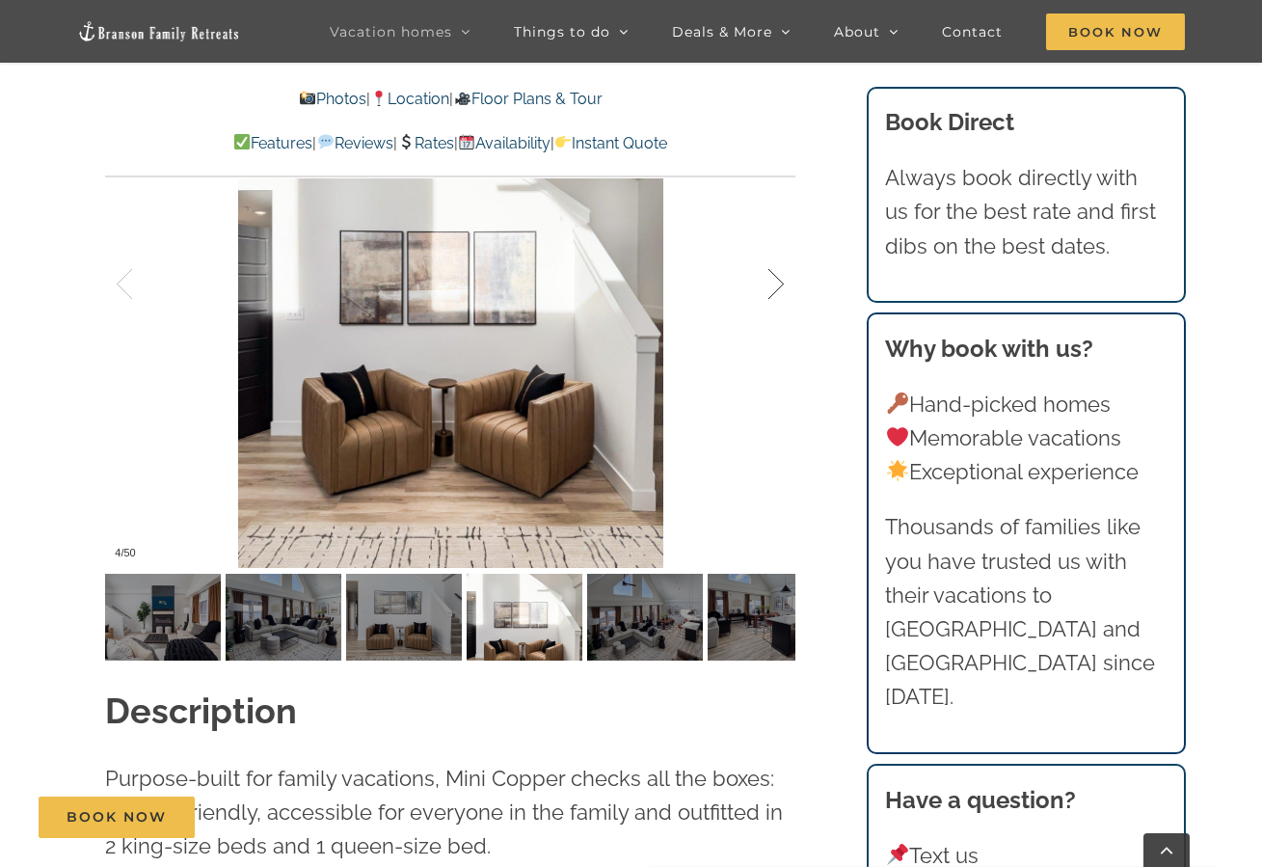
click at [775, 292] on div at bounding box center [756, 285] width 60 height 120
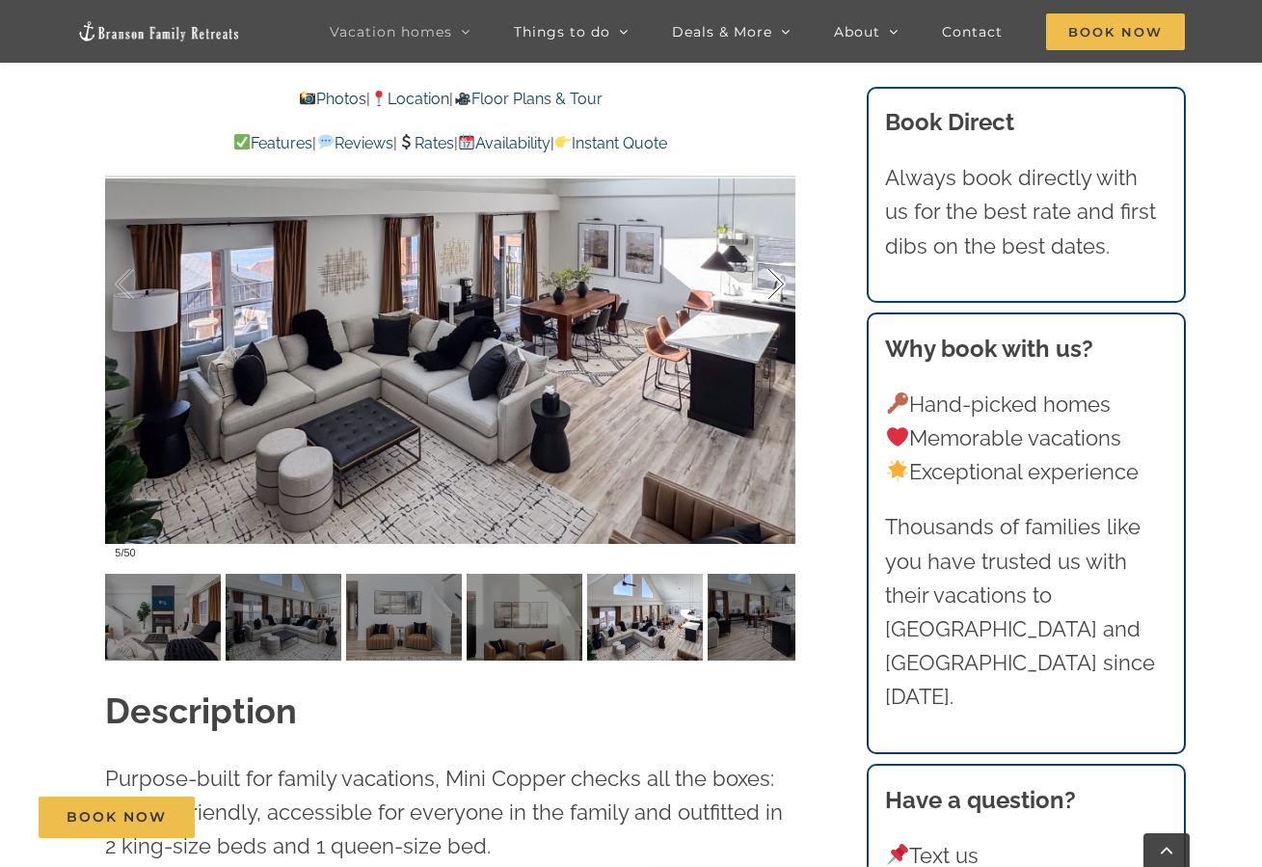
click at [775, 292] on div at bounding box center [756, 285] width 60 height 120
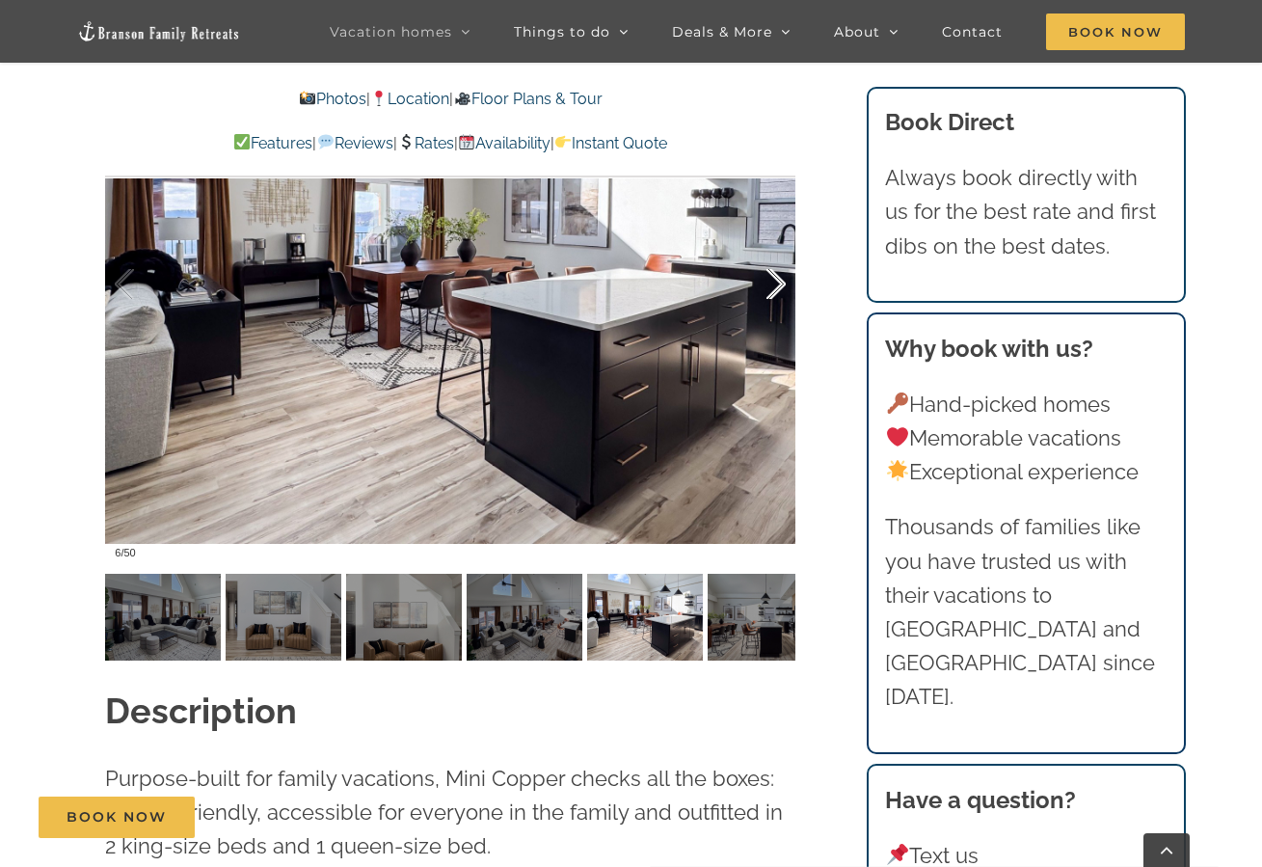
click at [775, 292] on div at bounding box center [756, 285] width 60 height 120
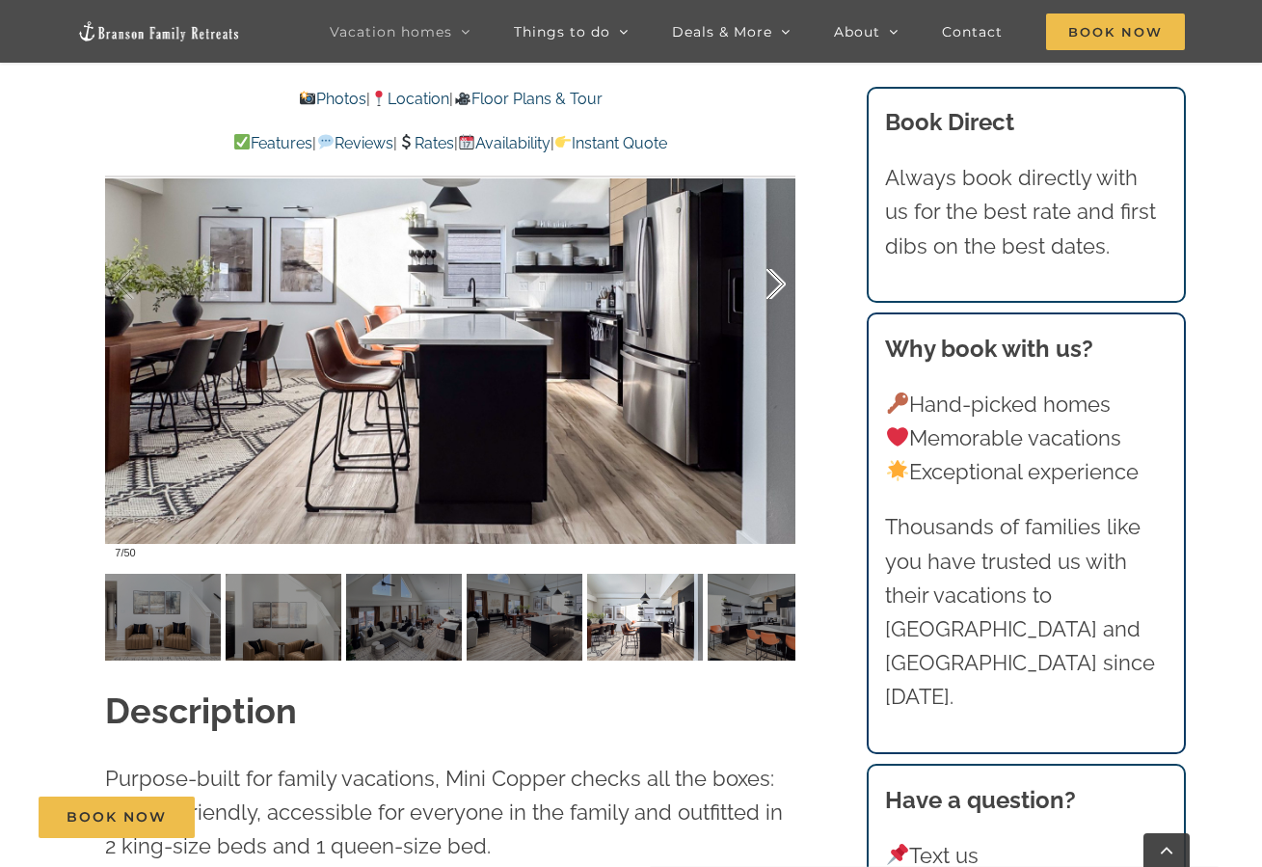
click at [775, 292] on div at bounding box center [756, 285] width 60 height 120
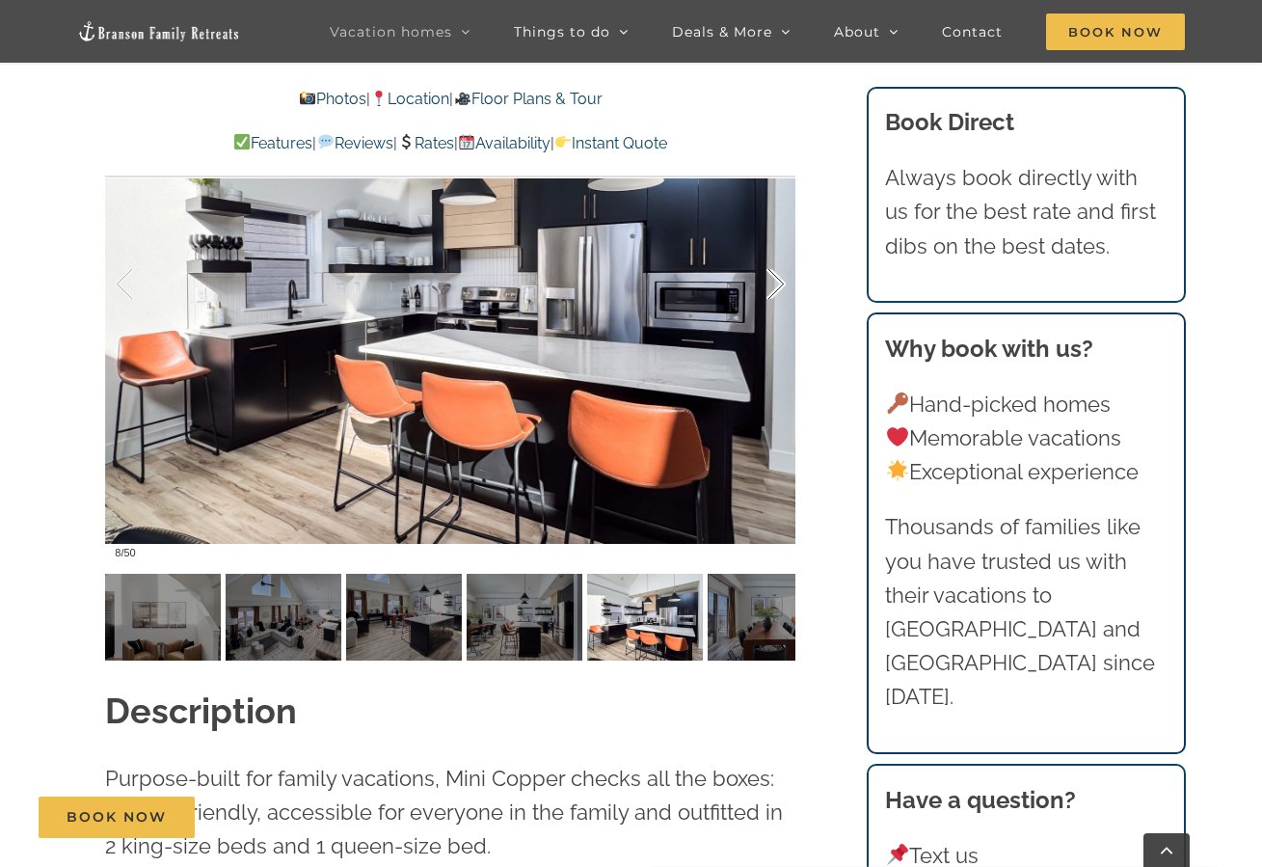
click at [775, 292] on div at bounding box center [756, 285] width 60 height 120
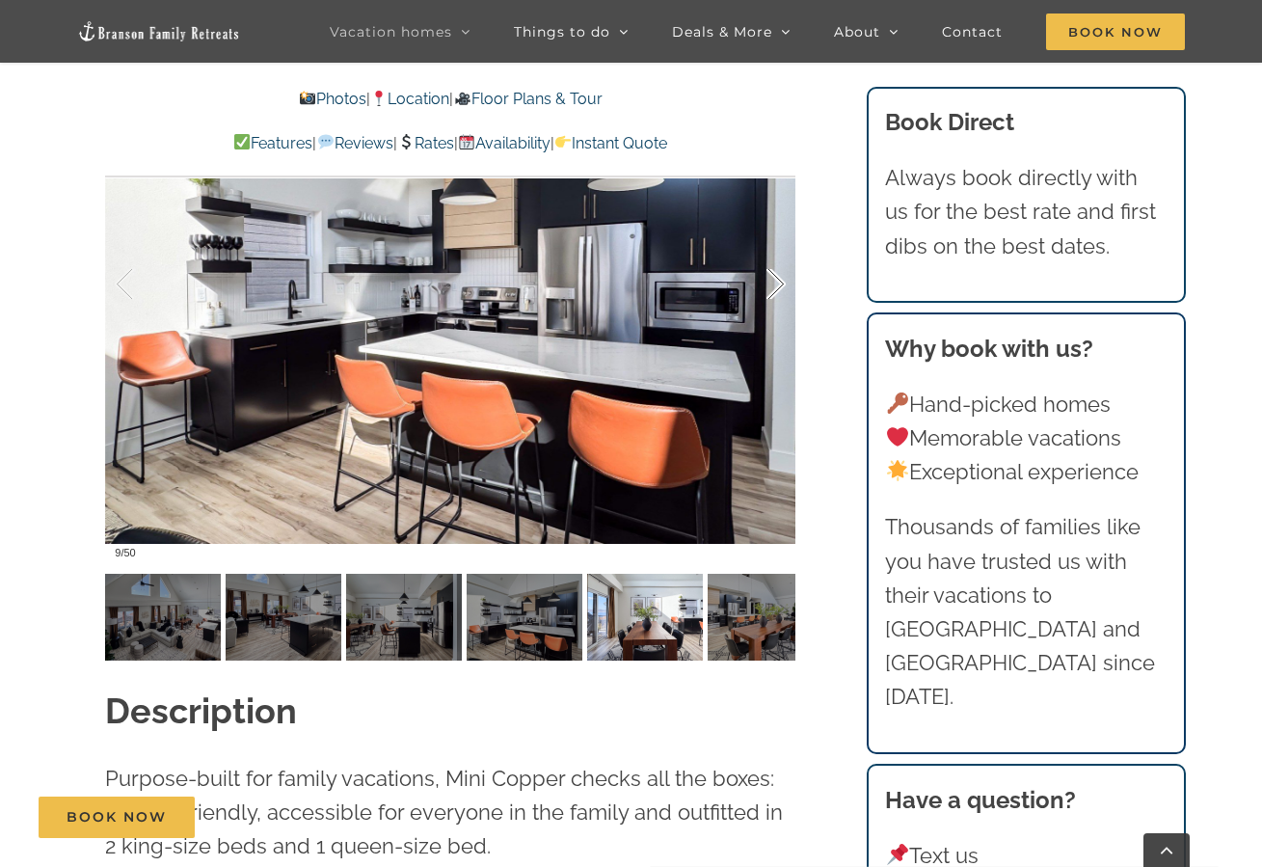
click at [775, 292] on div at bounding box center [756, 285] width 60 height 120
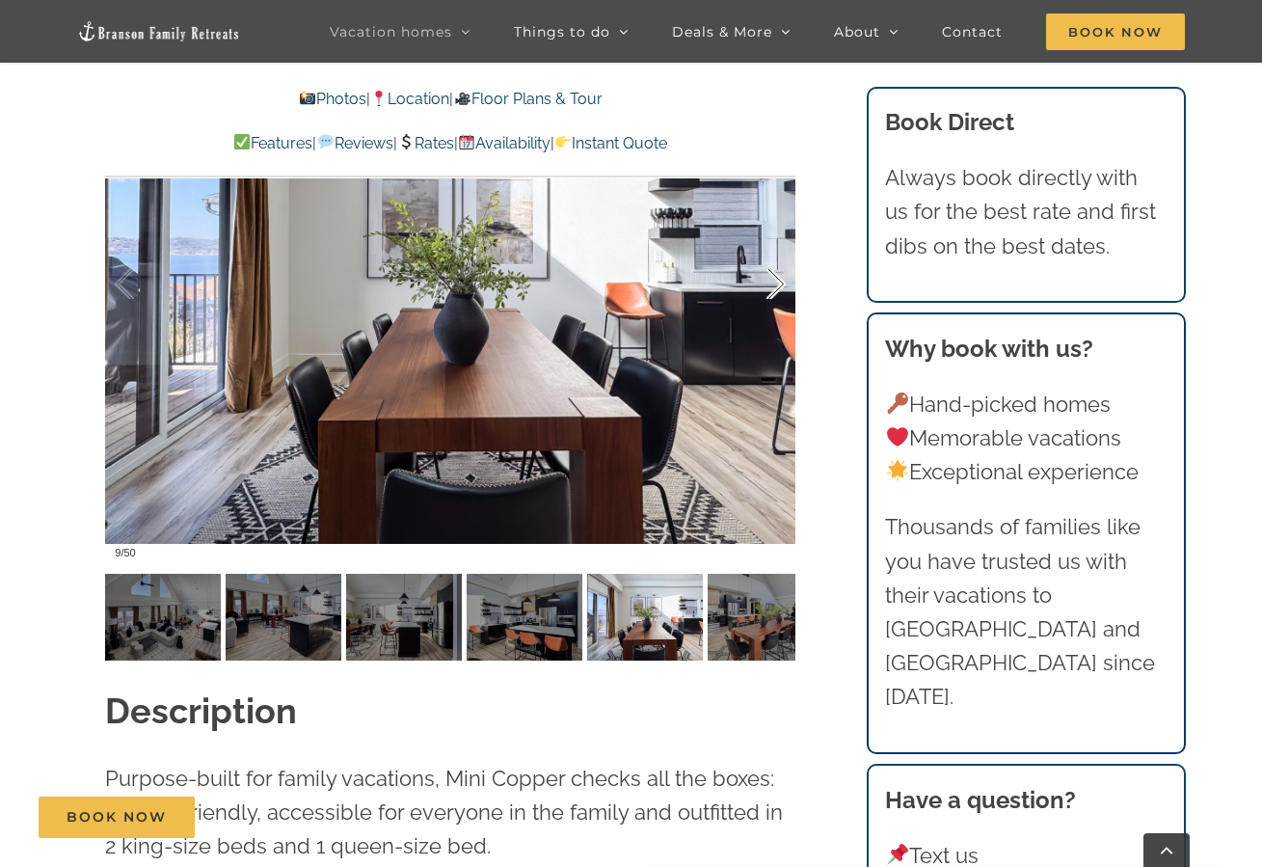
click at [775, 292] on div at bounding box center [756, 285] width 60 height 120
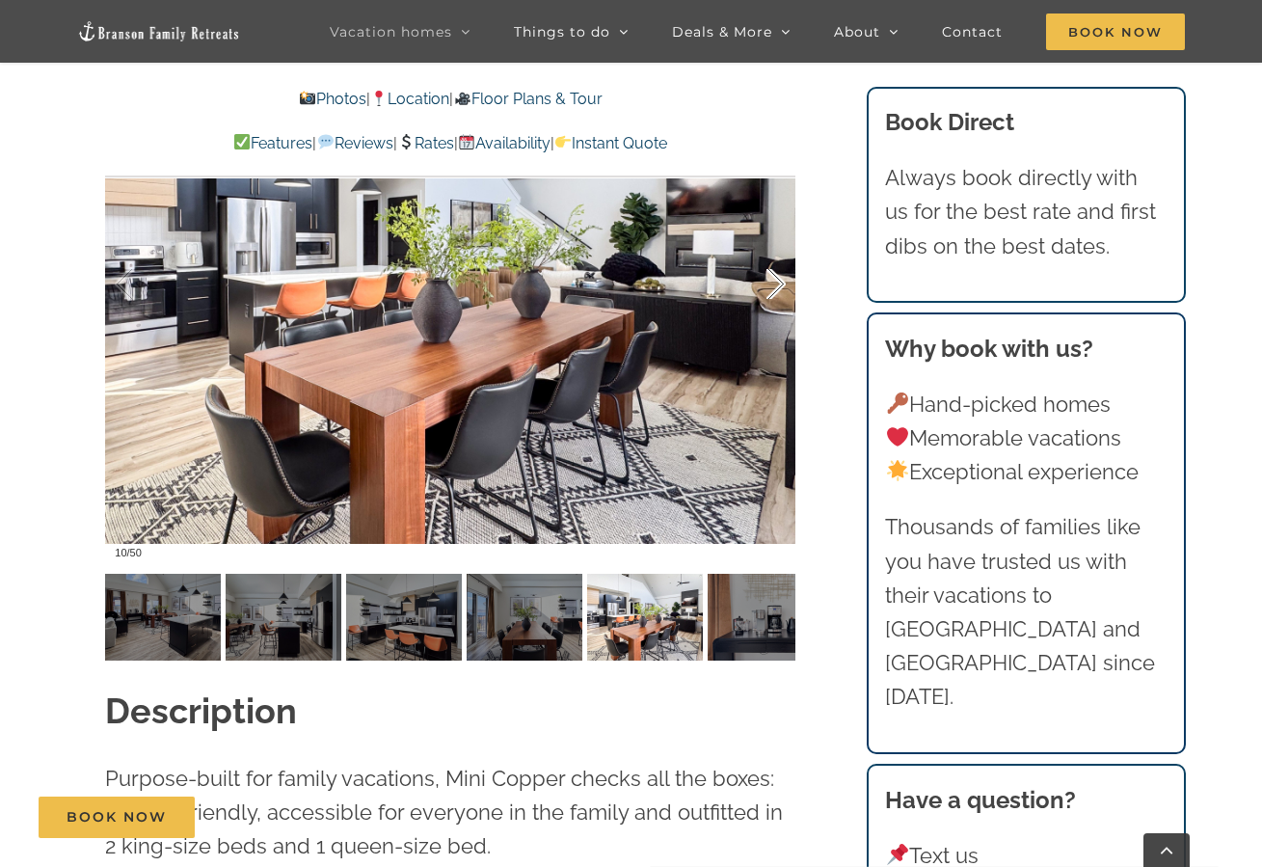
click at [775, 292] on div at bounding box center [756, 285] width 60 height 120
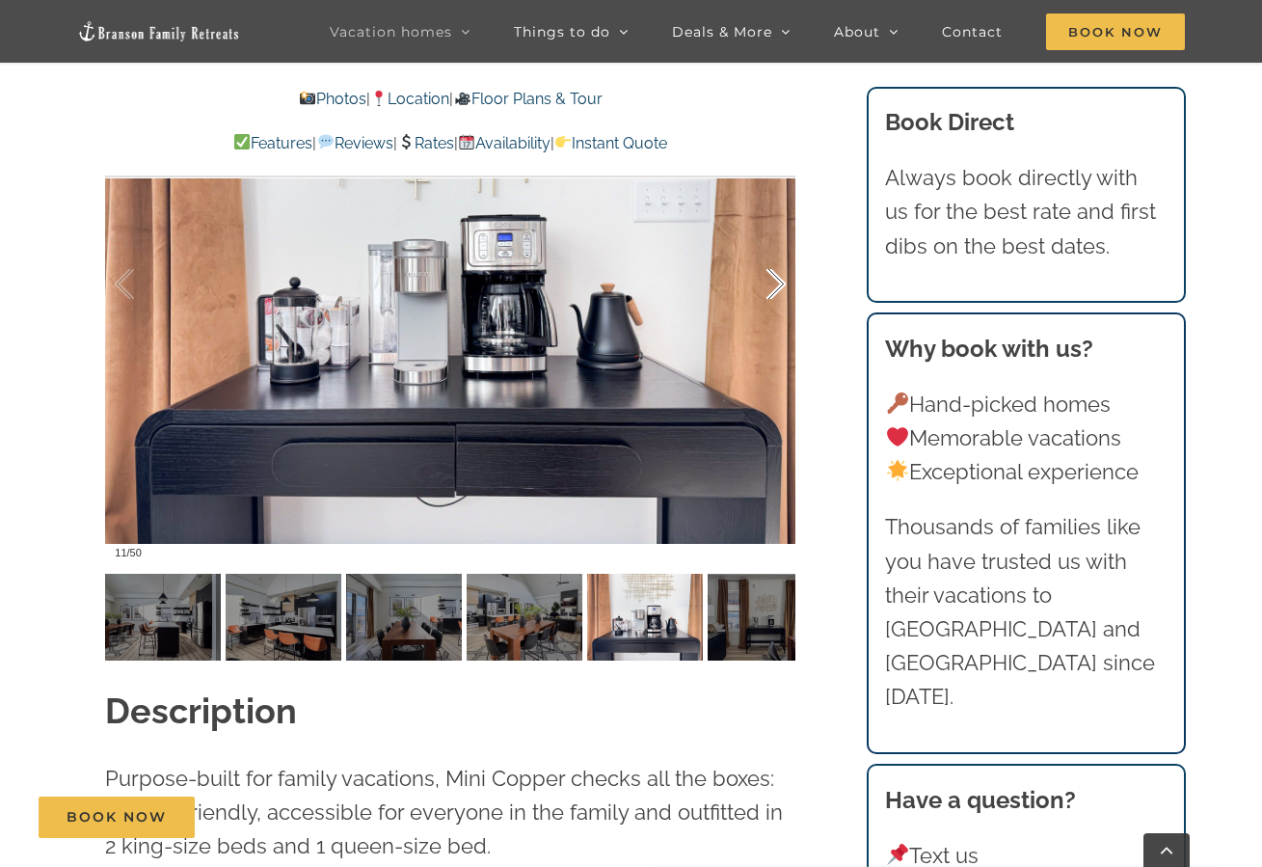
click at [775, 292] on div at bounding box center [756, 285] width 60 height 120
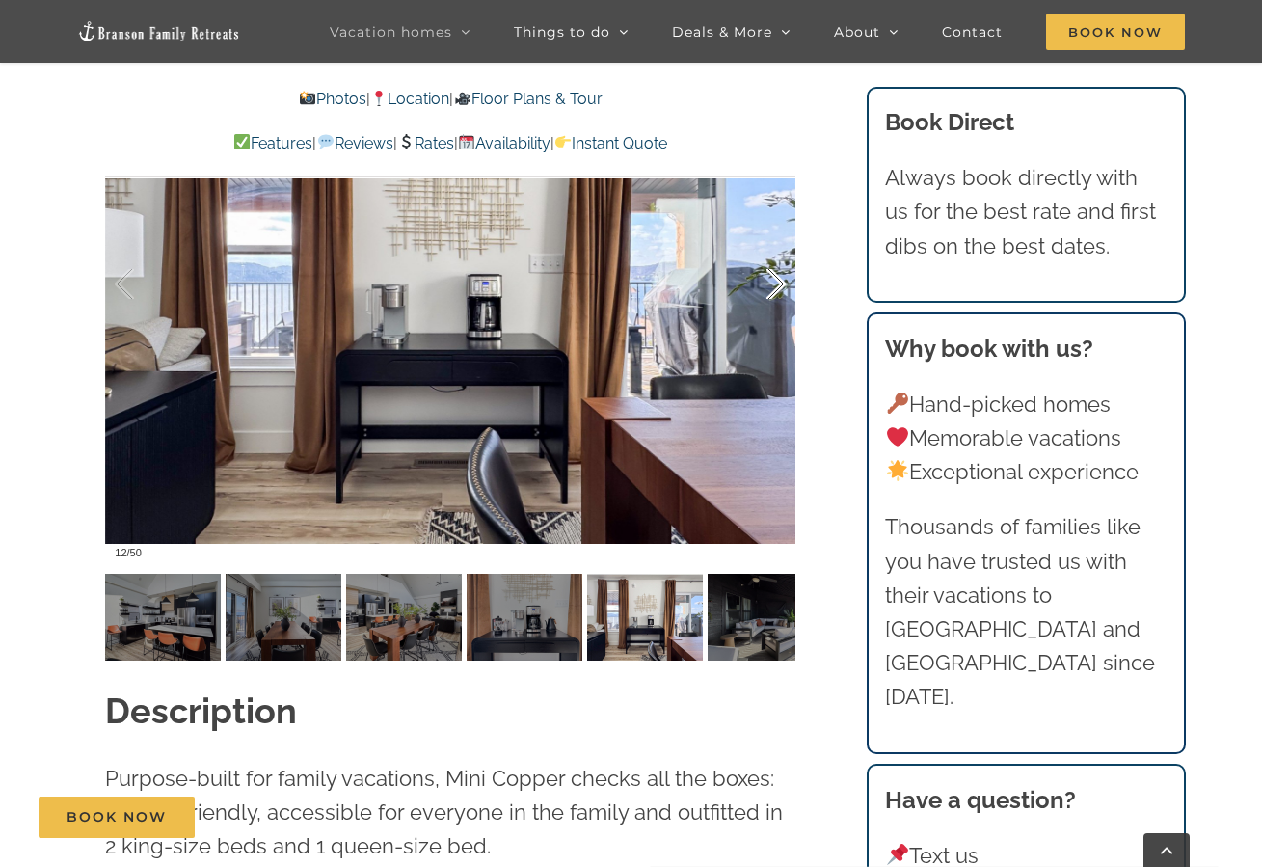
click at [775, 292] on div at bounding box center [756, 285] width 60 height 120
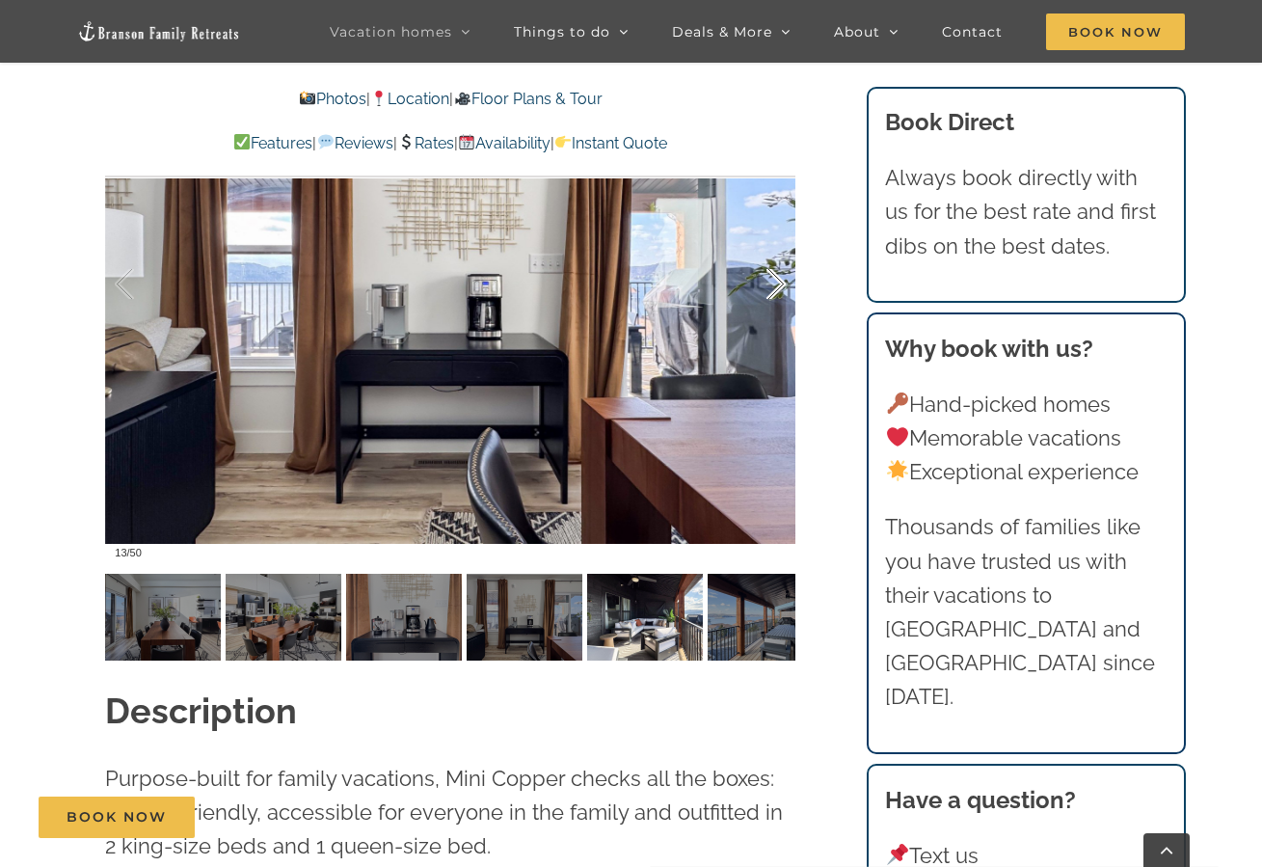
click at [775, 292] on div at bounding box center [756, 285] width 60 height 120
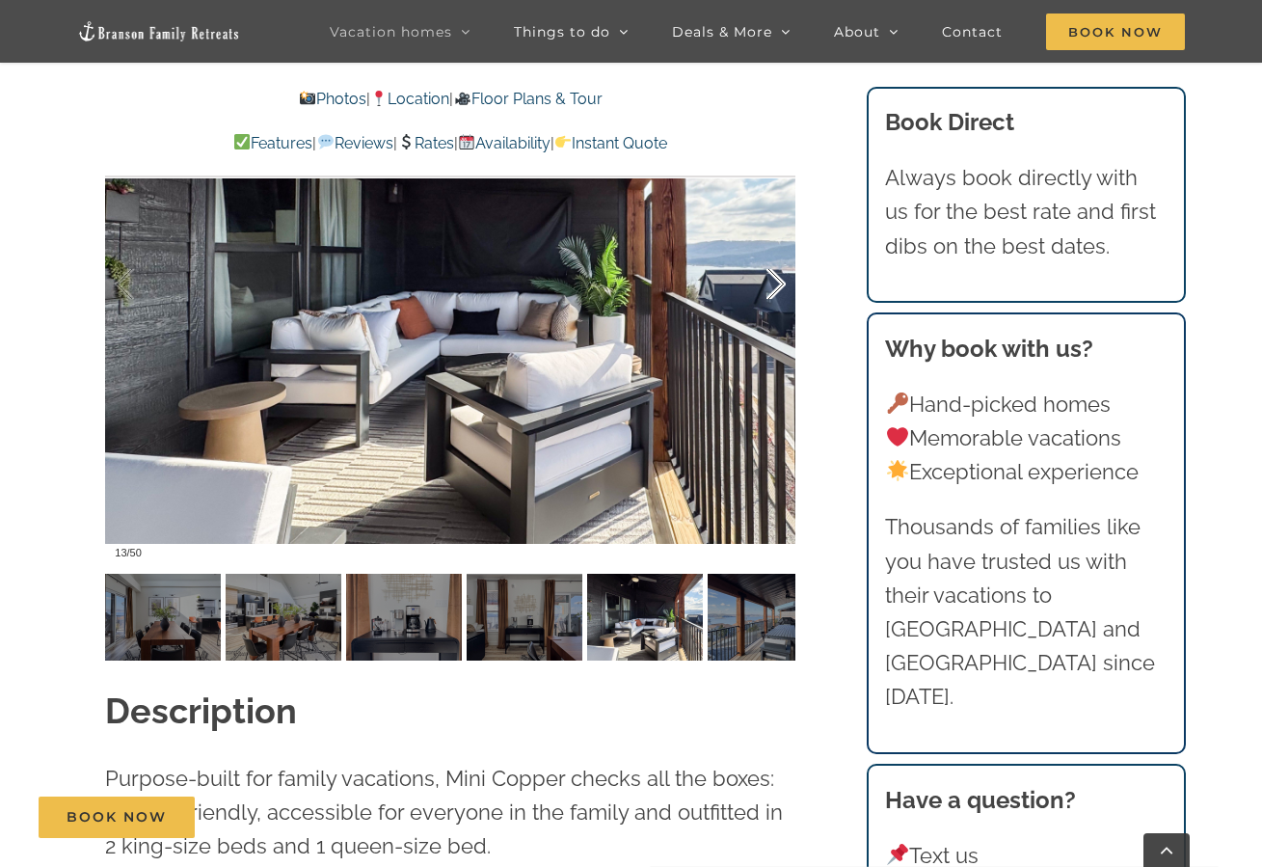
click at [775, 292] on div at bounding box center [756, 285] width 60 height 120
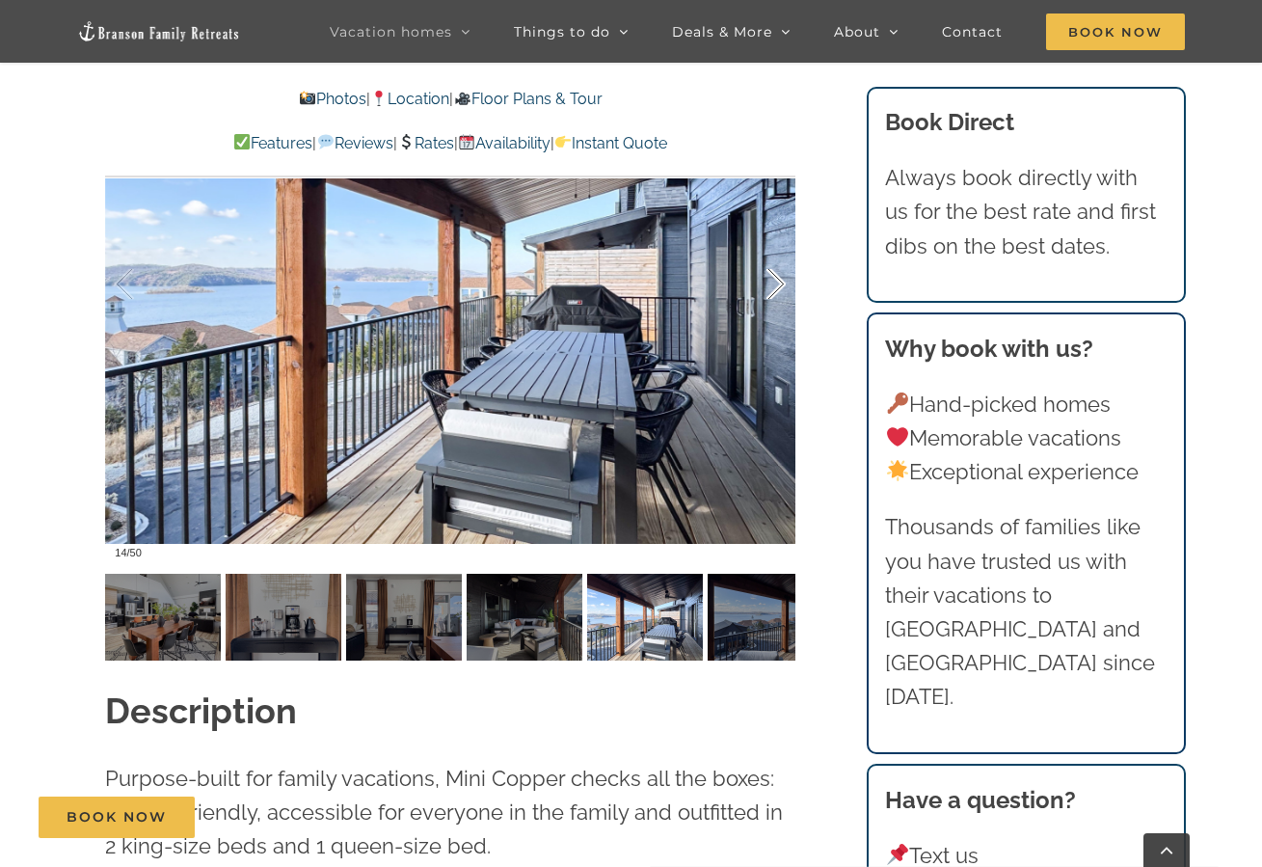
click at [775, 292] on div at bounding box center [756, 285] width 60 height 120
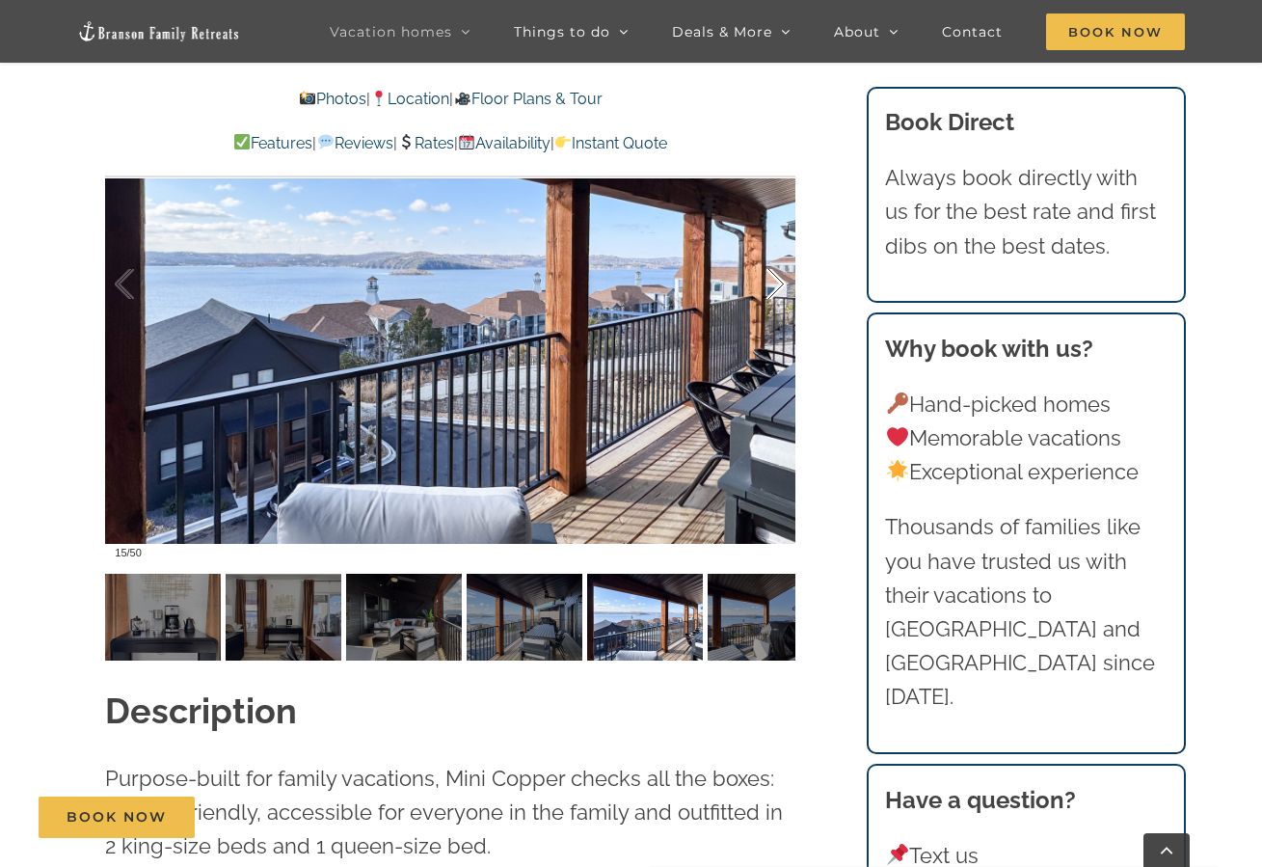
click at [775, 292] on div at bounding box center [756, 285] width 60 height 120
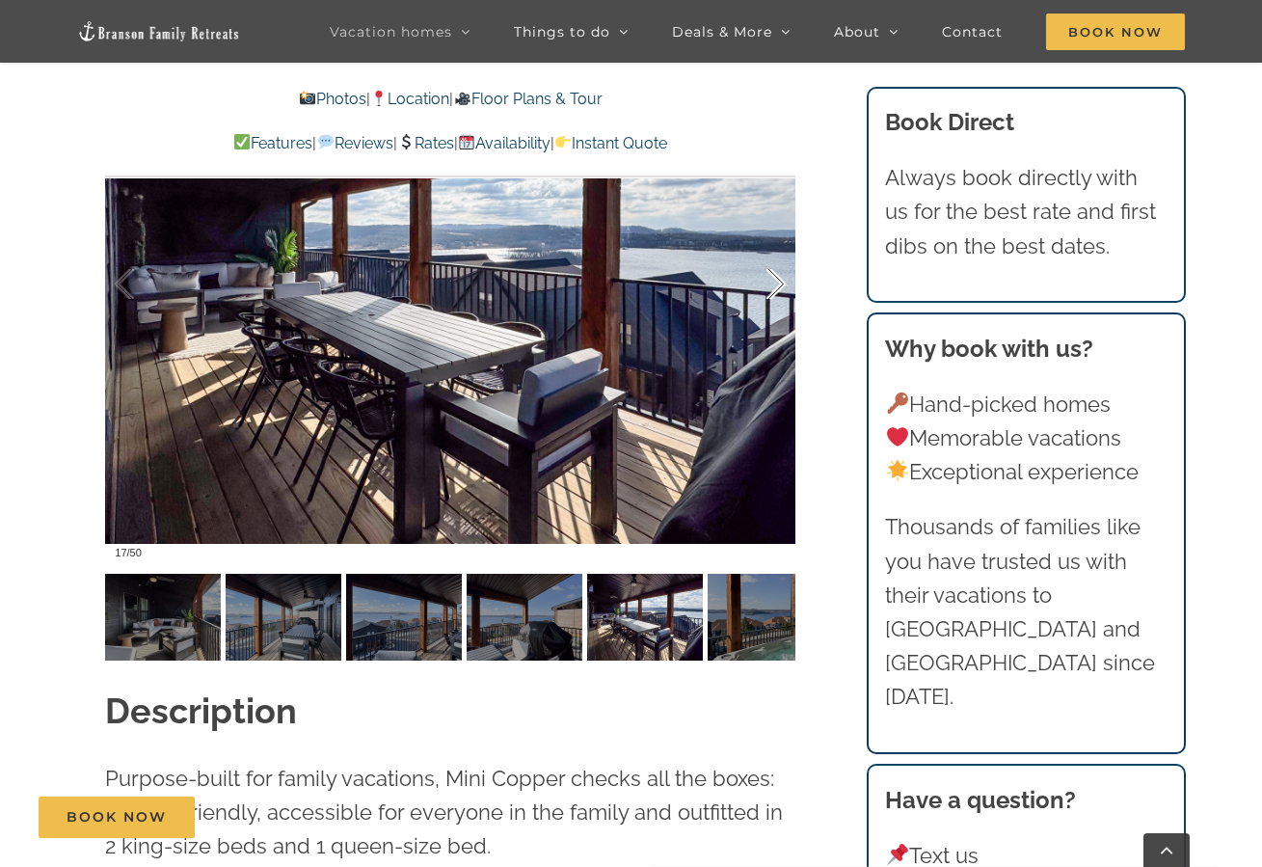
click at [775, 292] on div at bounding box center [756, 285] width 60 height 120
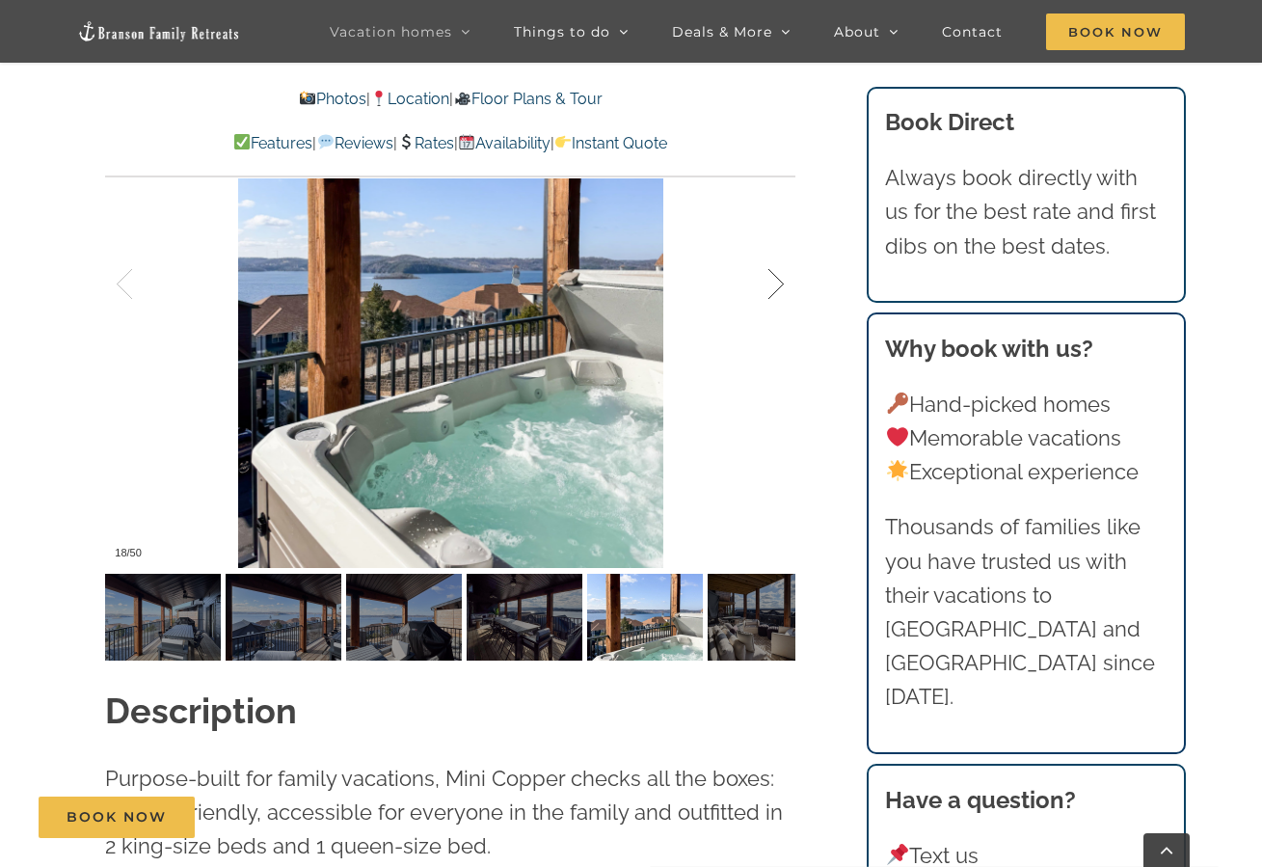
click at [775, 292] on div at bounding box center [756, 285] width 60 height 120
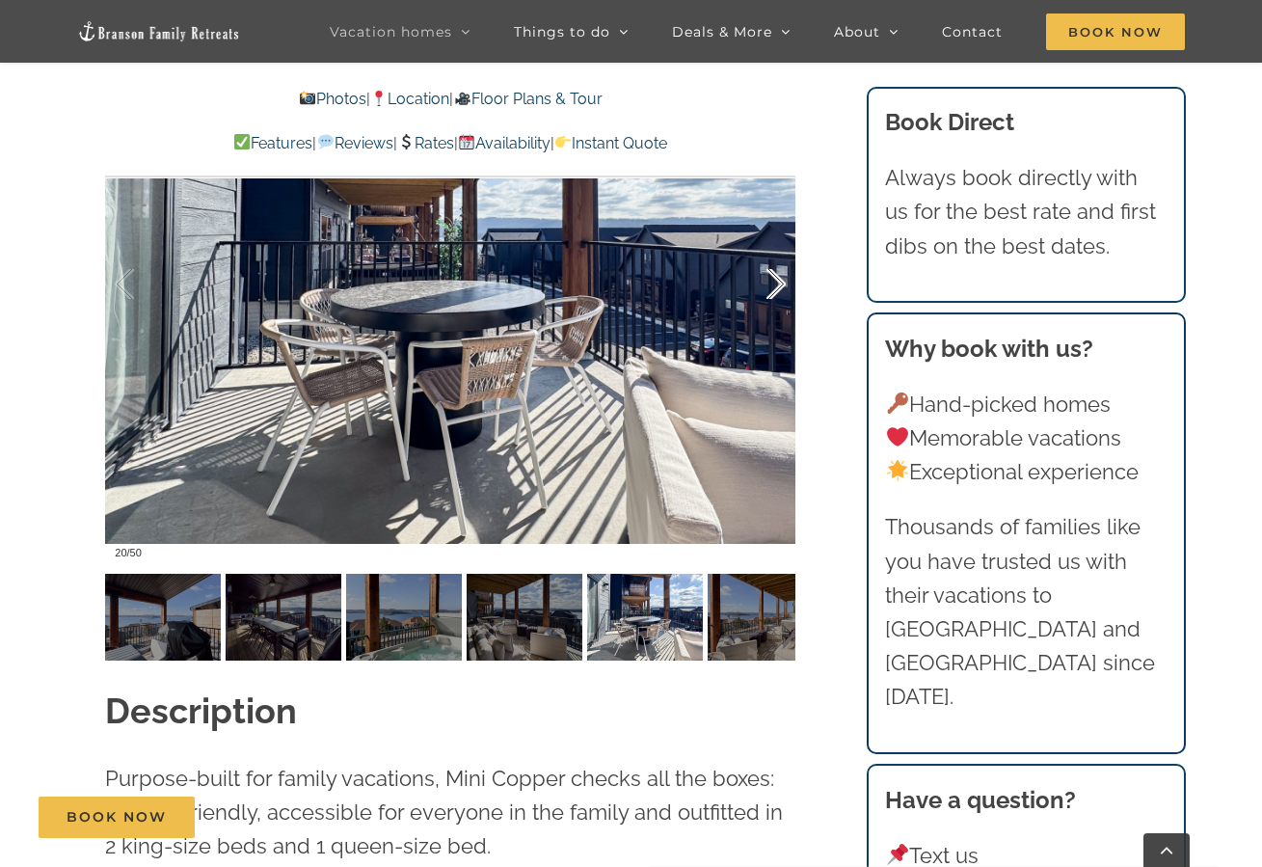
click at [775, 292] on div at bounding box center [756, 285] width 60 height 120
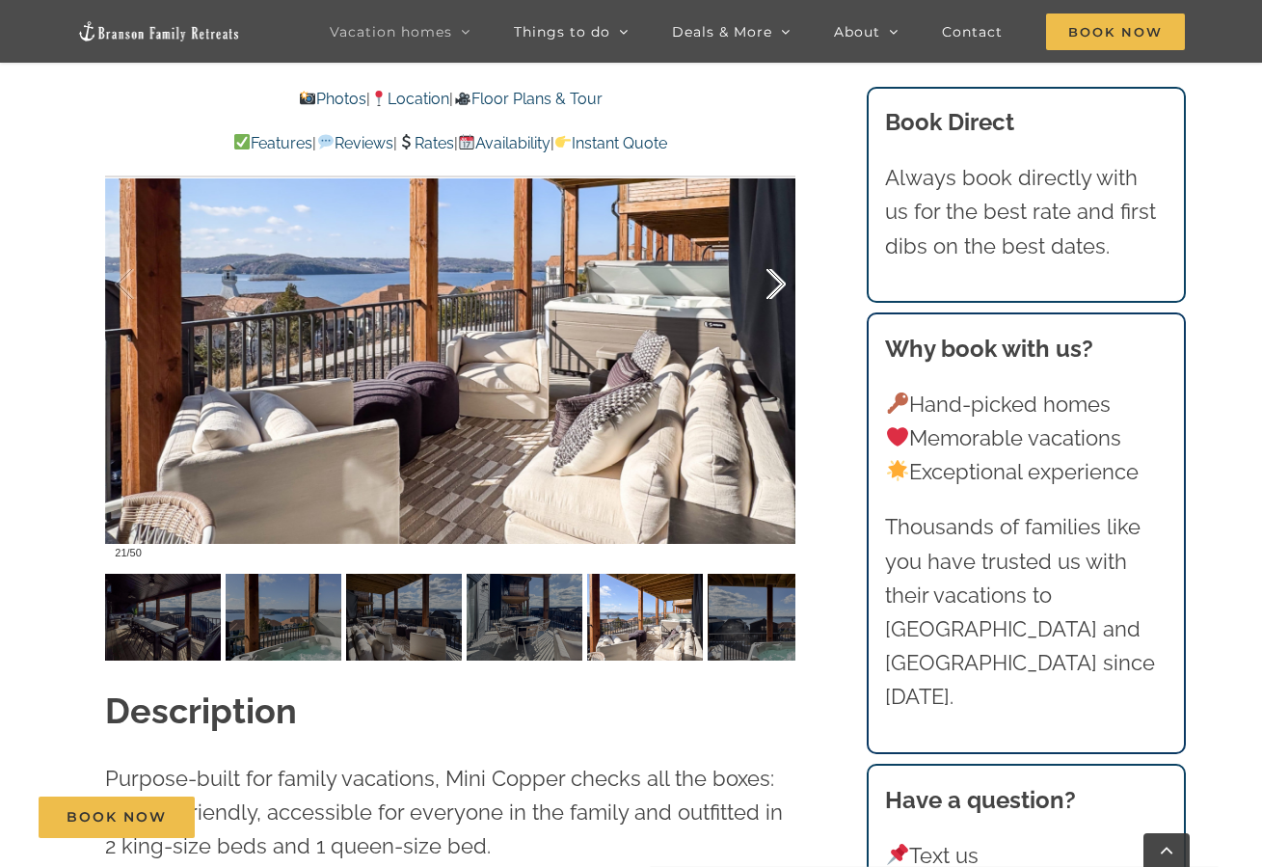
click at [775, 292] on div at bounding box center [756, 285] width 60 height 120
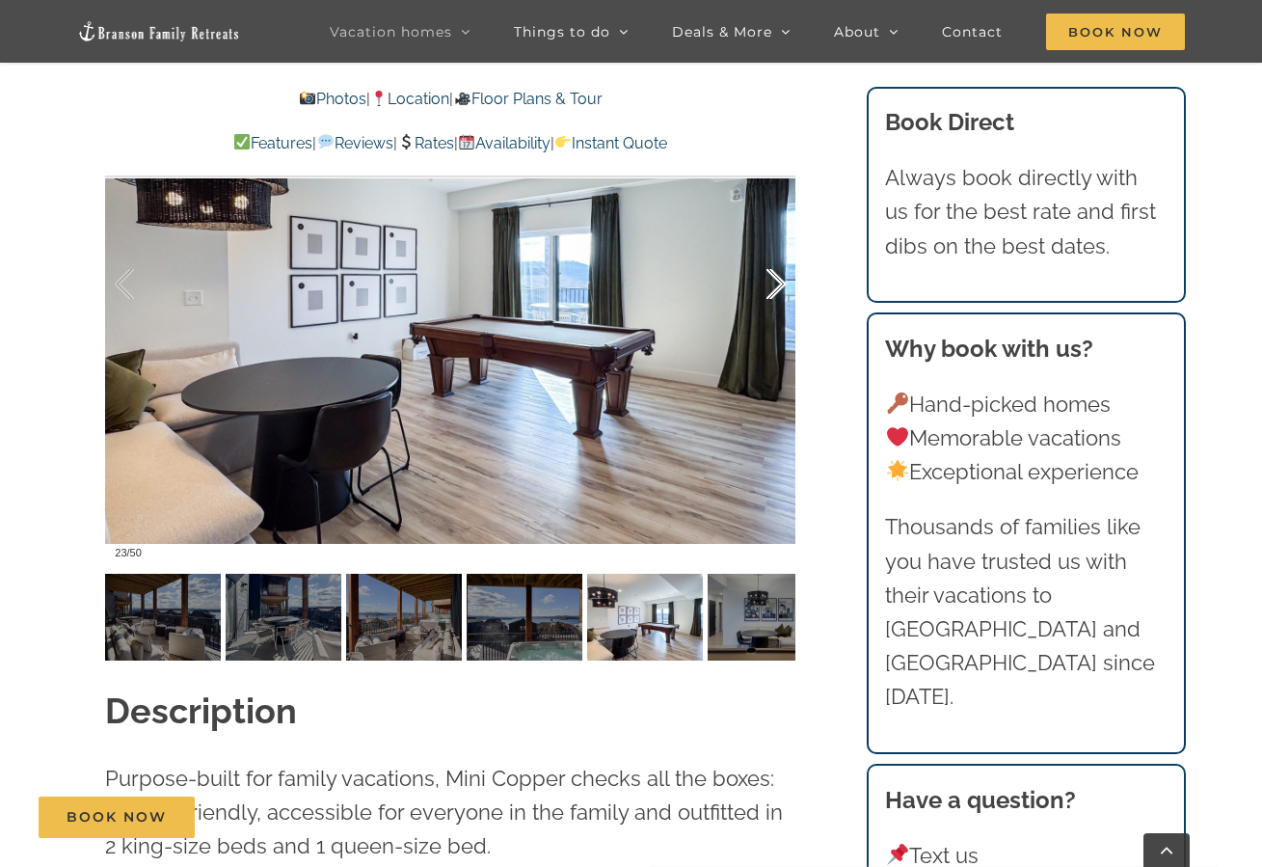
click at [775, 292] on div at bounding box center [756, 285] width 60 height 120
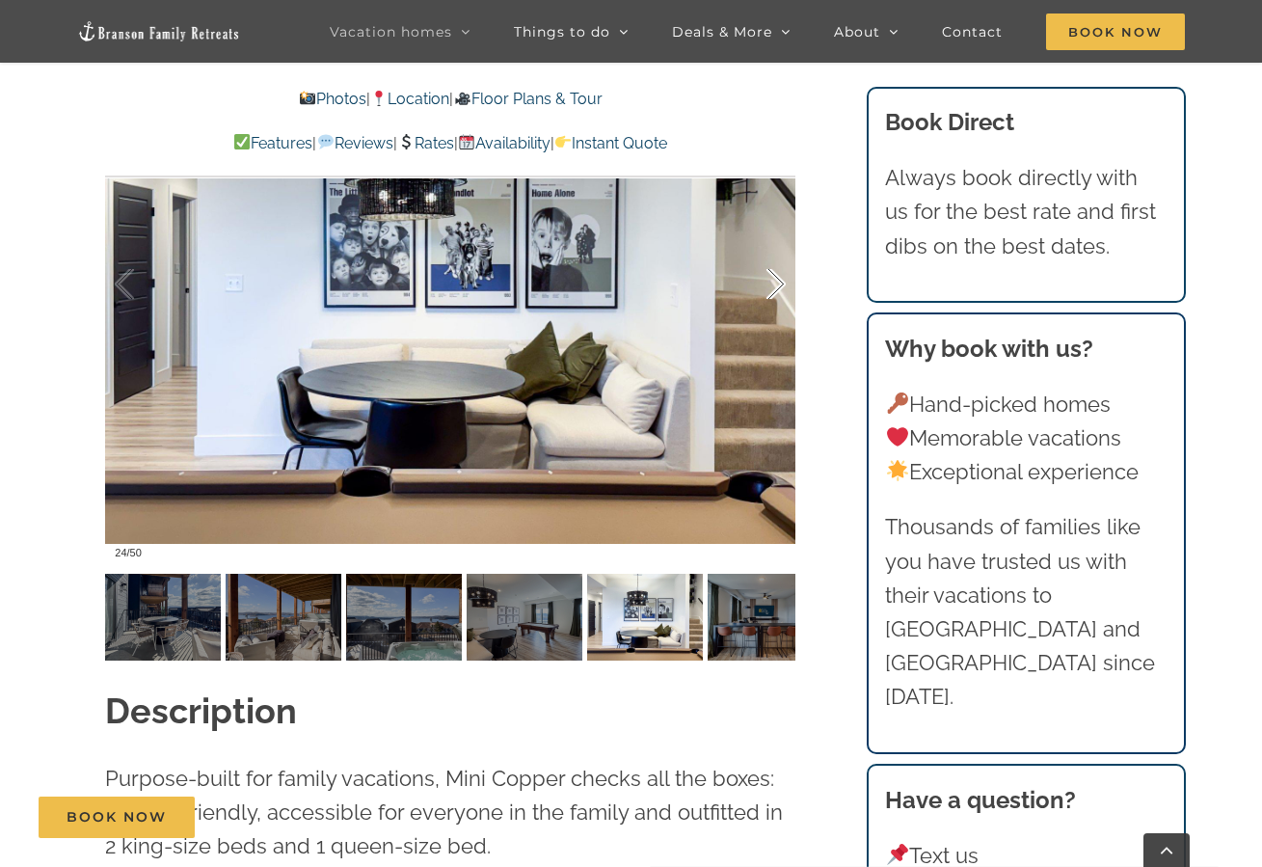
click at [775, 292] on div at bounding box center [756, 285] width 60 height 120
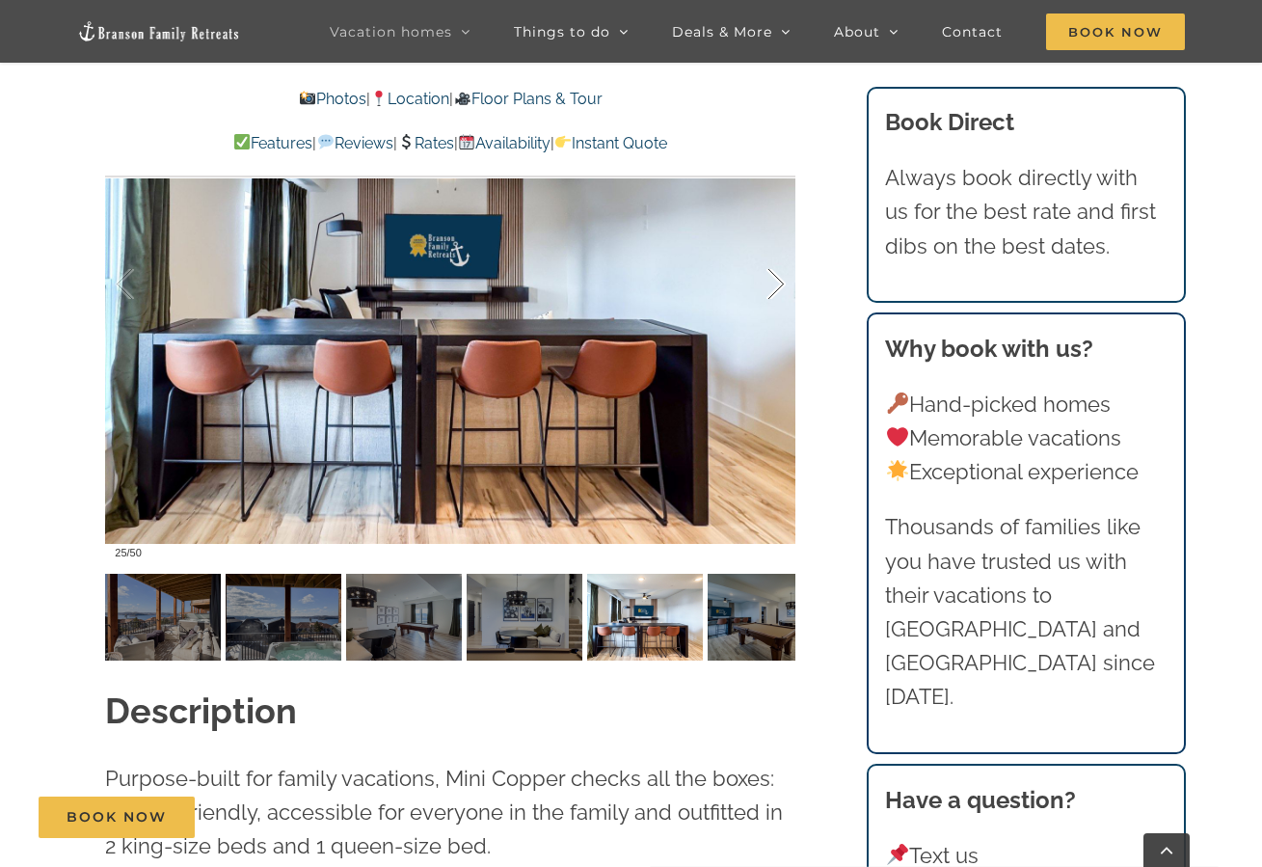
click at [775, 292] on div at bounding box center [756, 285] width 60 height 120
